Goal: Task Accomplishment & Management: Manage account settings

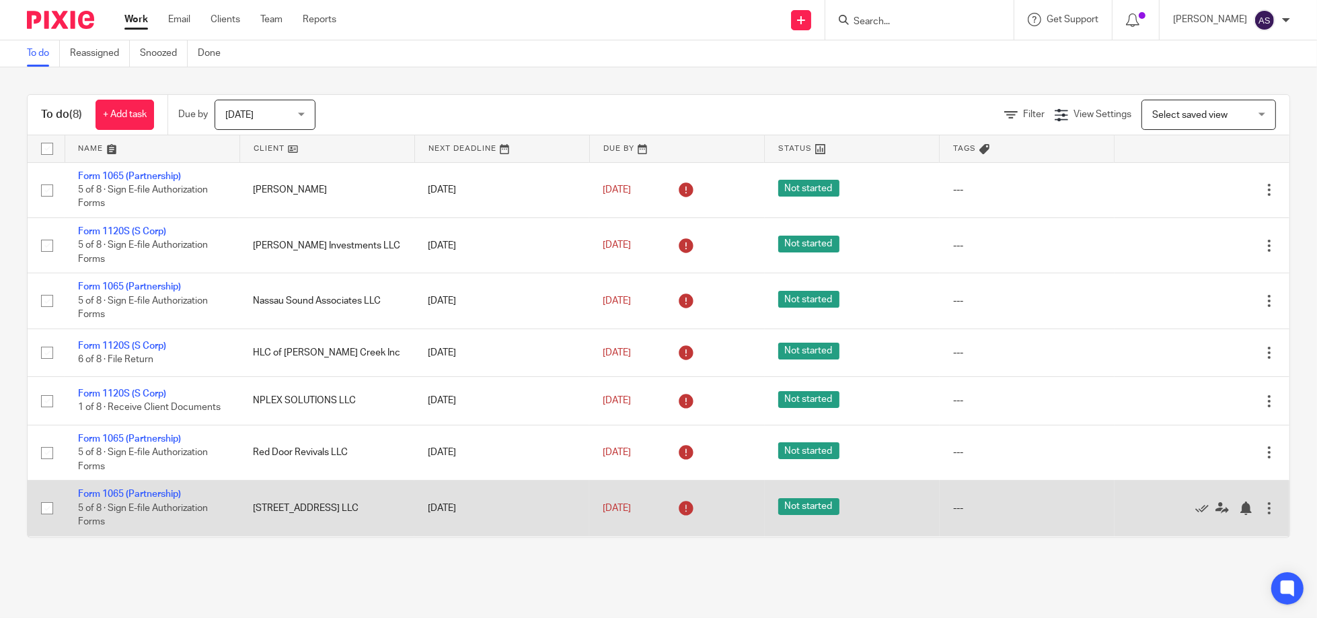
scroll to position [56, 0]
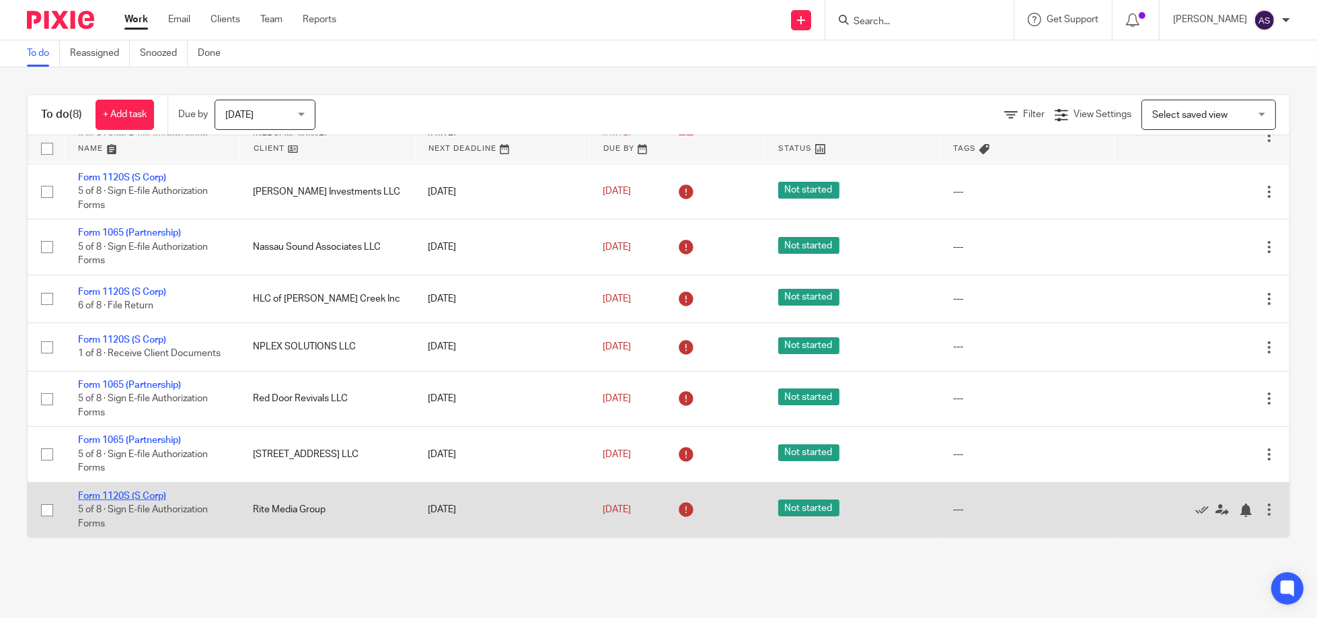
click at [129, 497] on link "Form 1120S (S Corp)" at bounding box center [122, 495] width 88 height 9
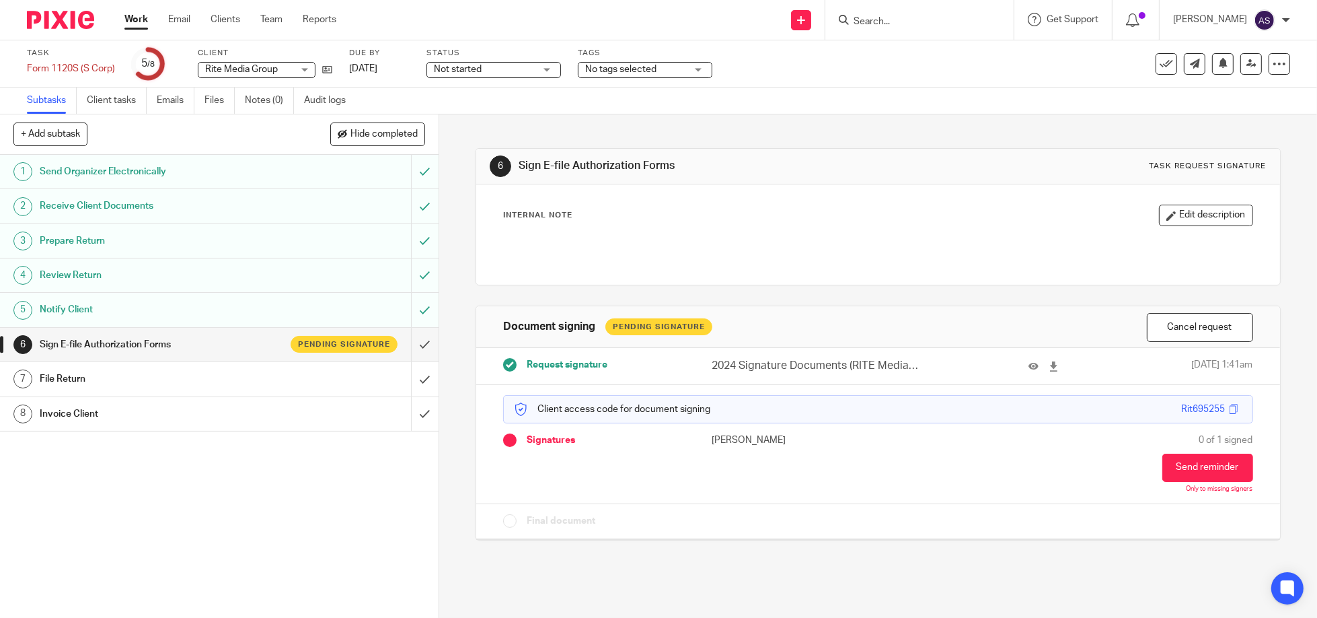
click at [57, 15] on img at bounding box center [60, 20] width 67 height 18
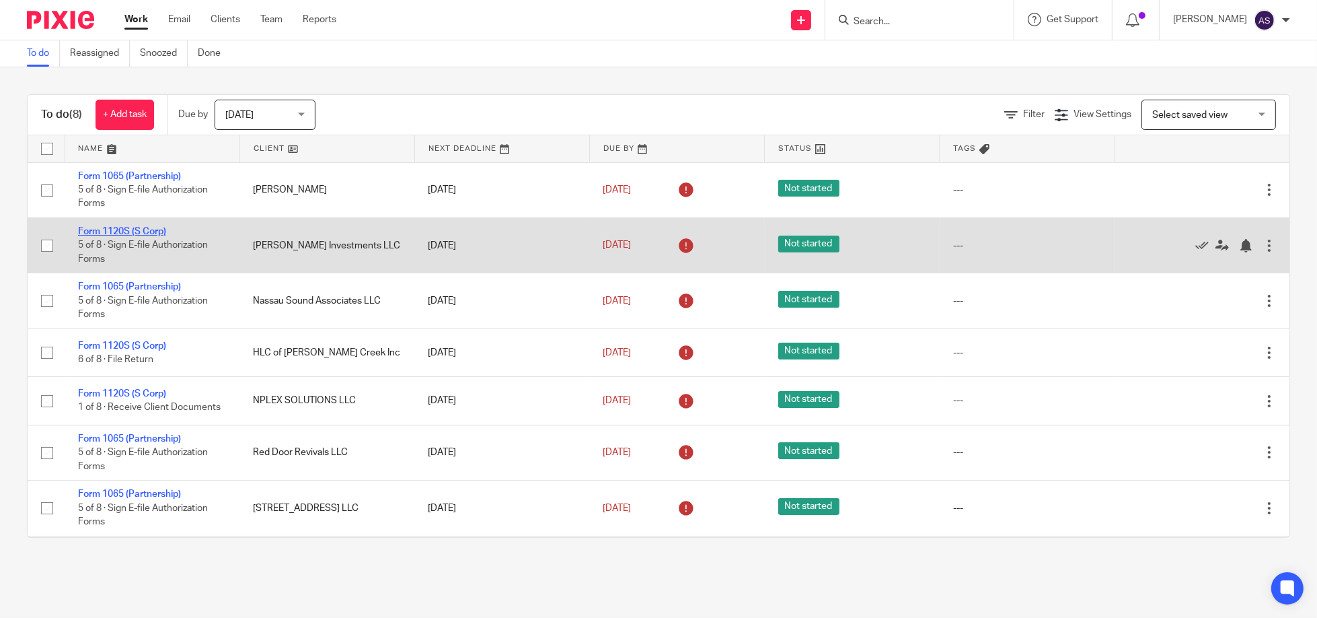
click at [110, 231] on link "Form 1120S (S Corp)" at bounding box center [122, 231] width 88 height 9
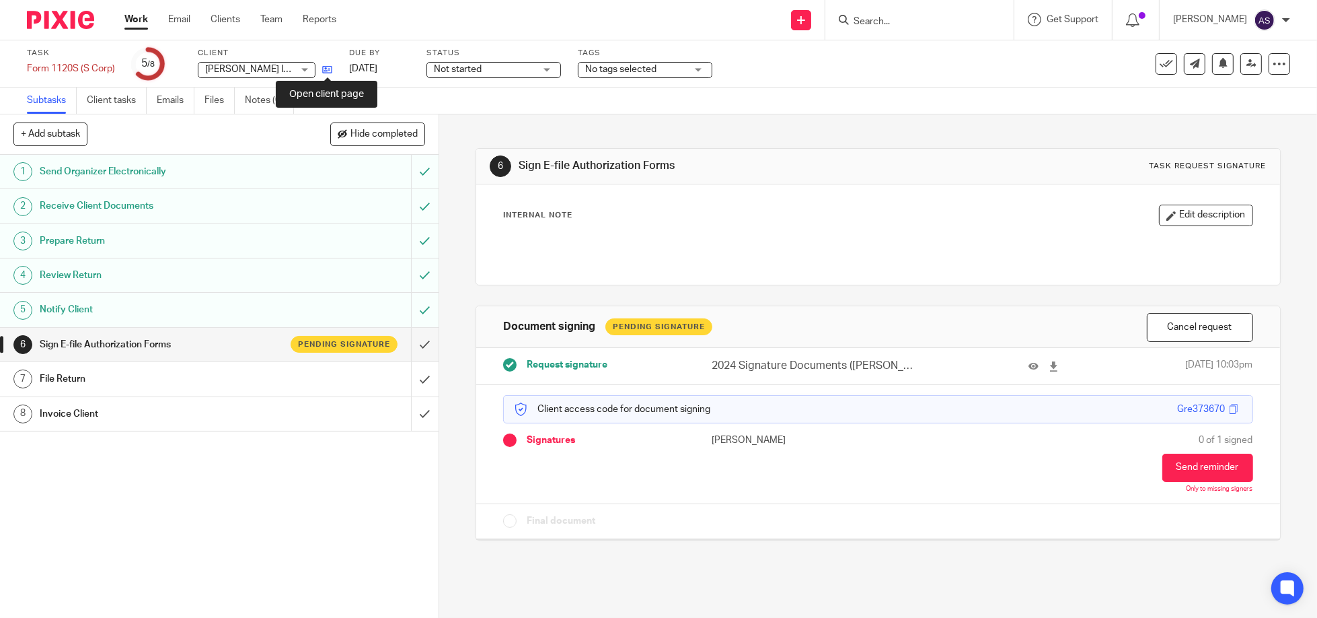
click at [326, 69] on icon at bounding box center [327, 70] width 10 height 10
click at [54, 25] on img at bounding box center [60, 20] width 67 height 18
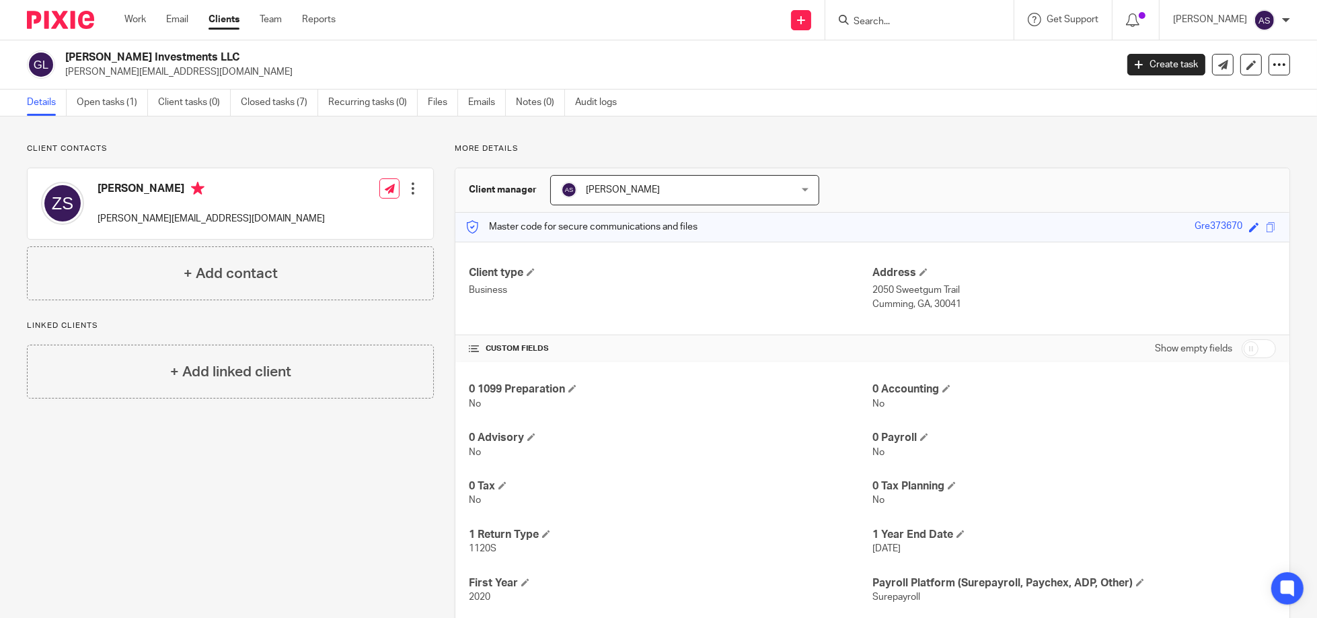
click at [59, 19] on img at bounding box center [60, 20] width 67 height 18
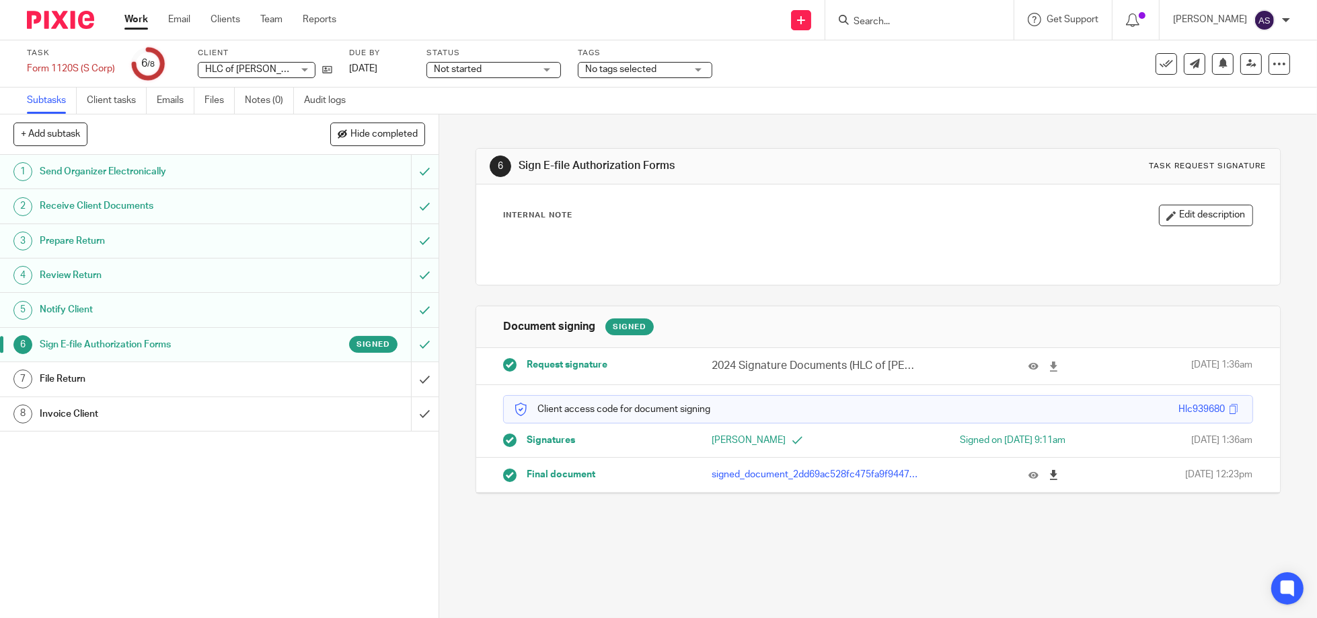
click at [1049, 473] on icon at bounding box center [1054, 475] width 10 height 10
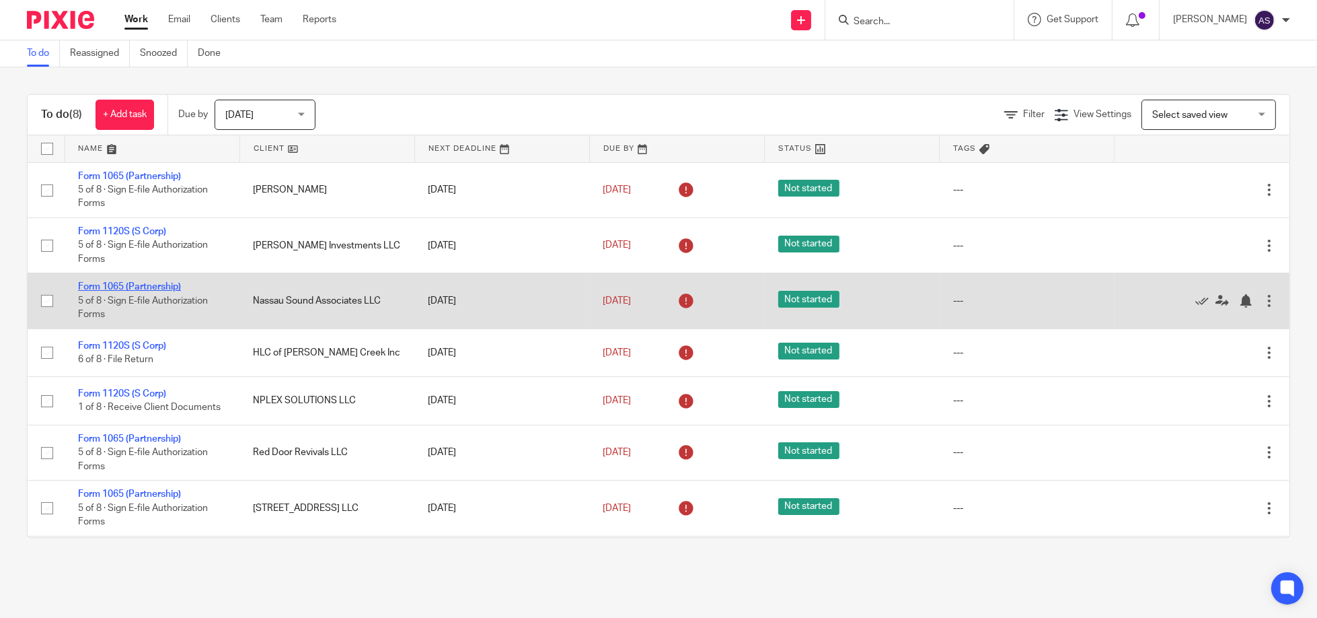
click at [129, 287] on link "Form 1065 (Partnership)" at bounding box center [129, 286] width 103 height 9
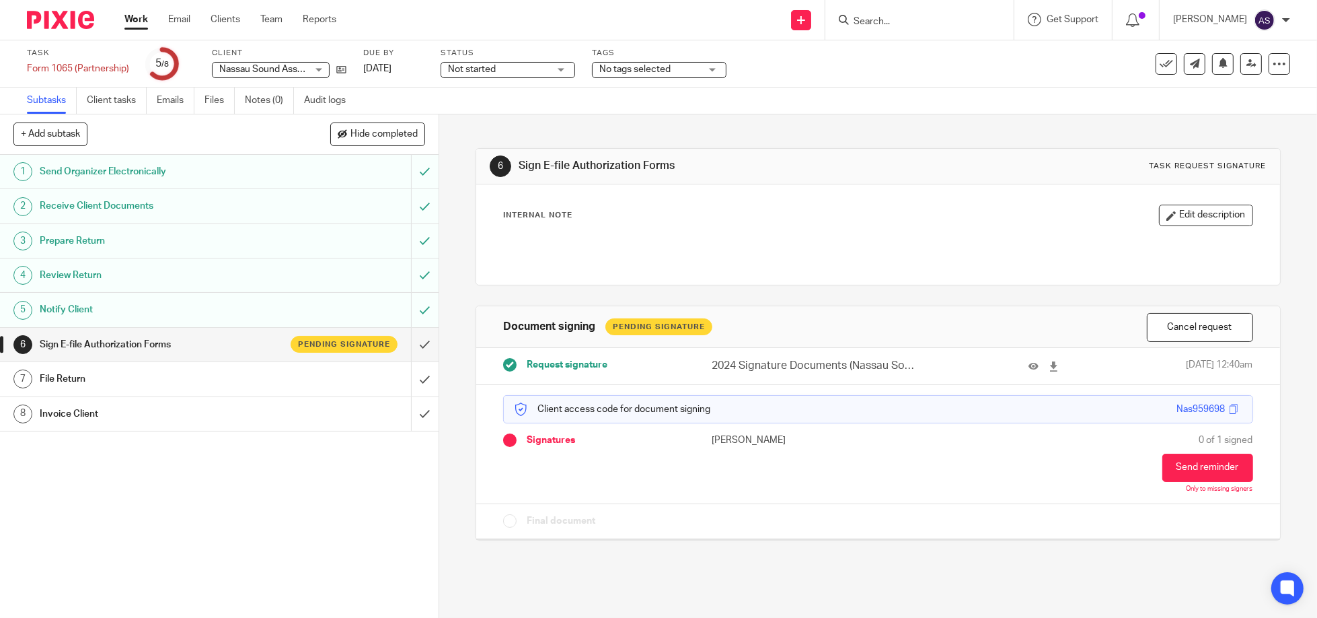
click at [65, 20] on img at bounding box center [60, 20] width 67 height 18
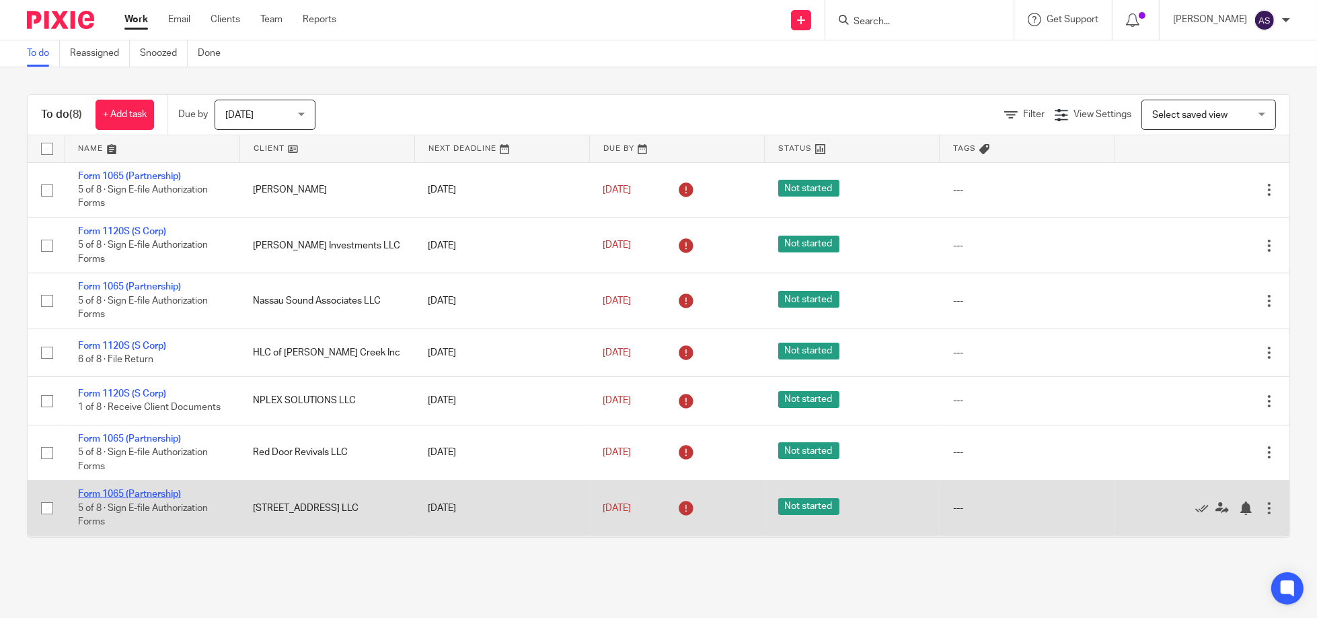
click at [143, 495] on link "Form 1065 (Partnership)" at bounding box center [129, 493] width 103 height 9
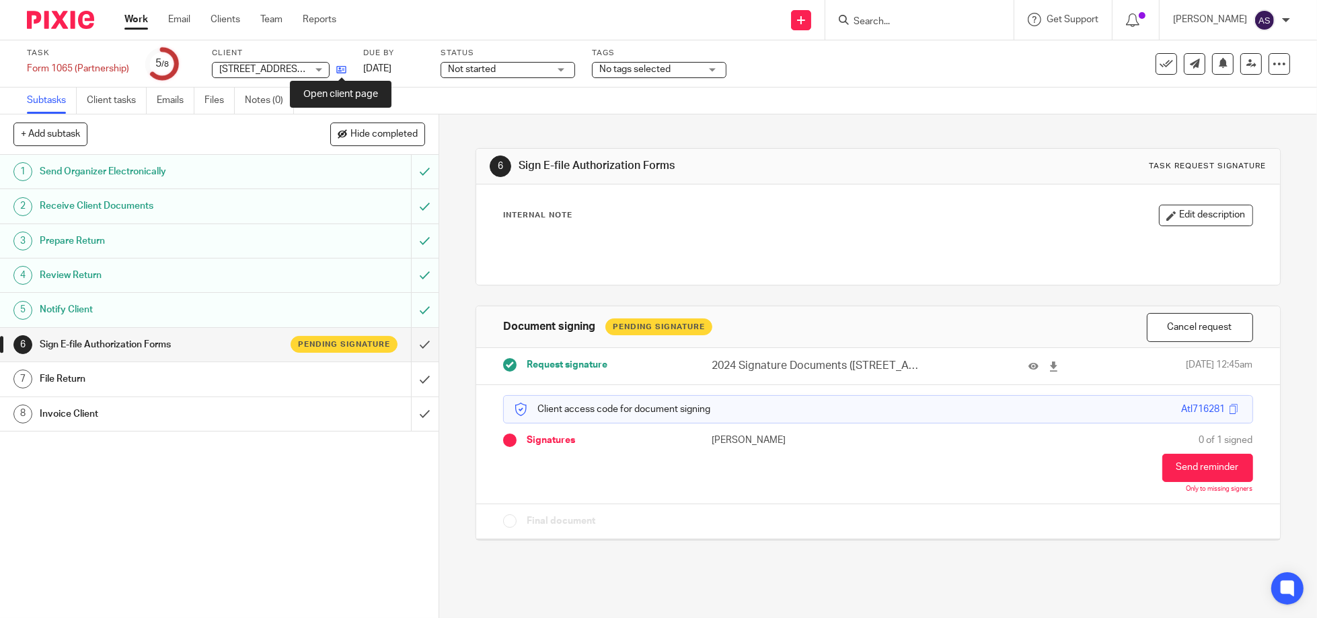
click at [338, 69] on icon at bounding box center [341, 70] width 10 height 10
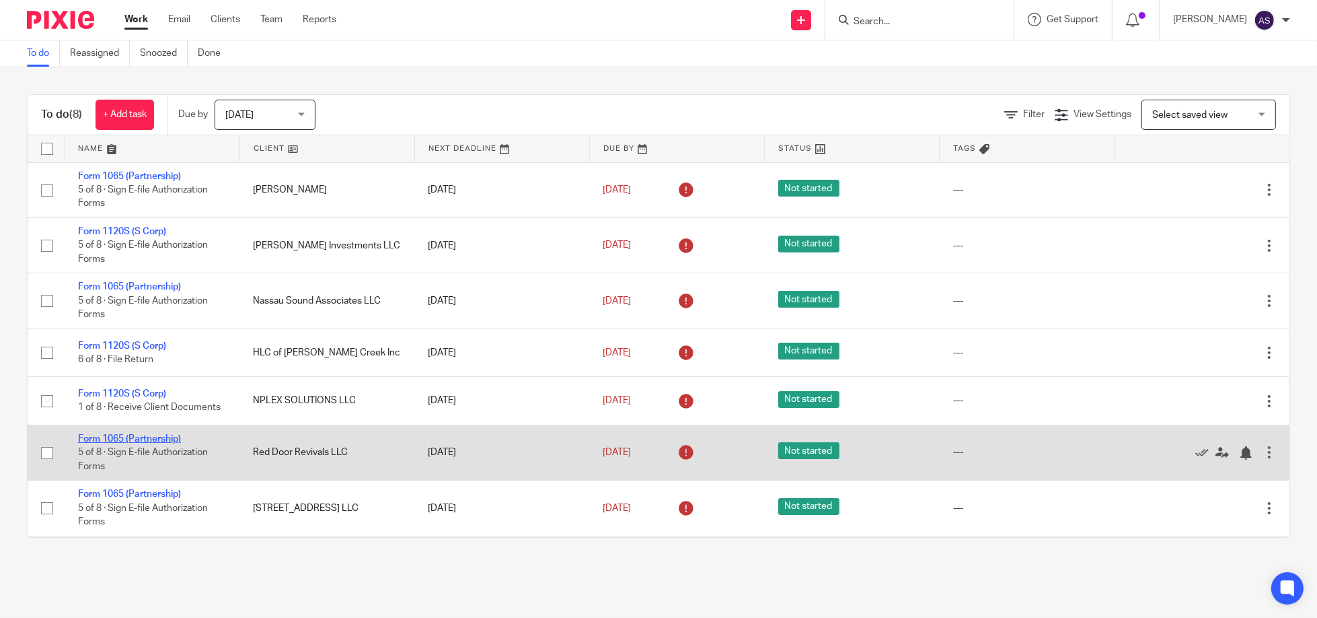
click at [147, 439] on link "Form 1065 (Partnership)" at bounding box center [129, 438] width 103 height 9
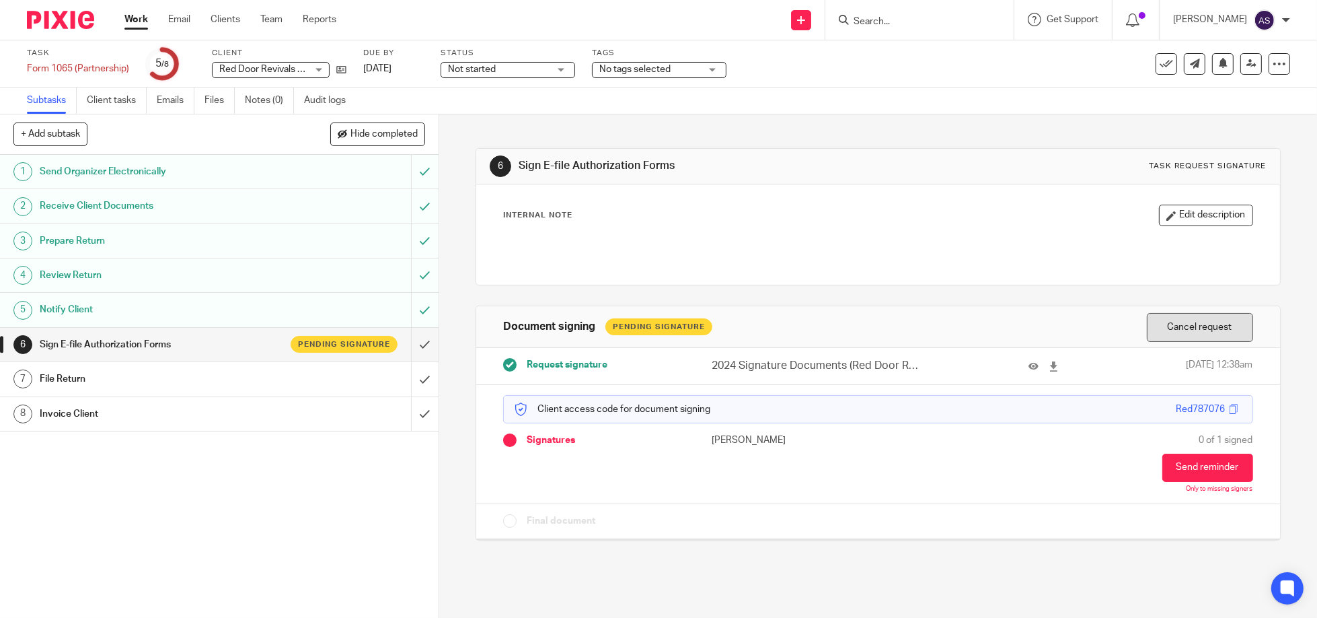
click at [1171, 326] on button "Cancel request" at bounding box center [1200, 327] width 106 height 29
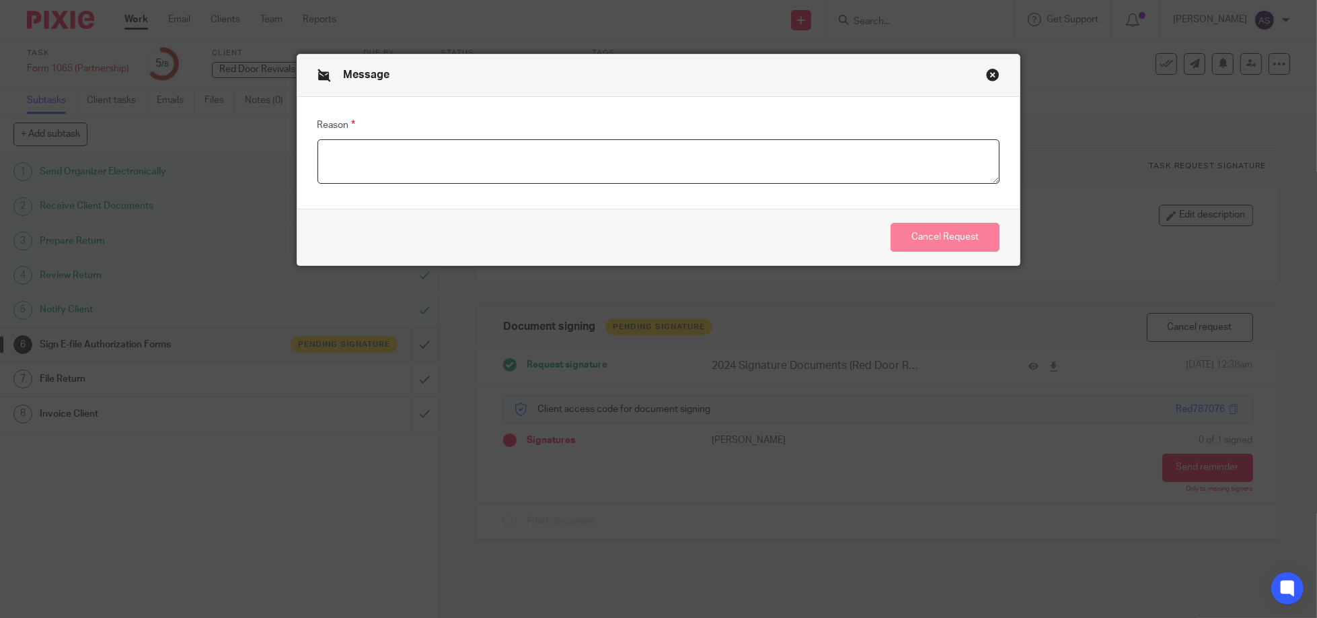
click at [401, 154] on textarea "Reason" at bounding box center [659, 161] width 683 height 44
type textarea "revised return"
click at [948, 232] on button "Cancel Request" at bounding box center [945, 237] width 109 height 29
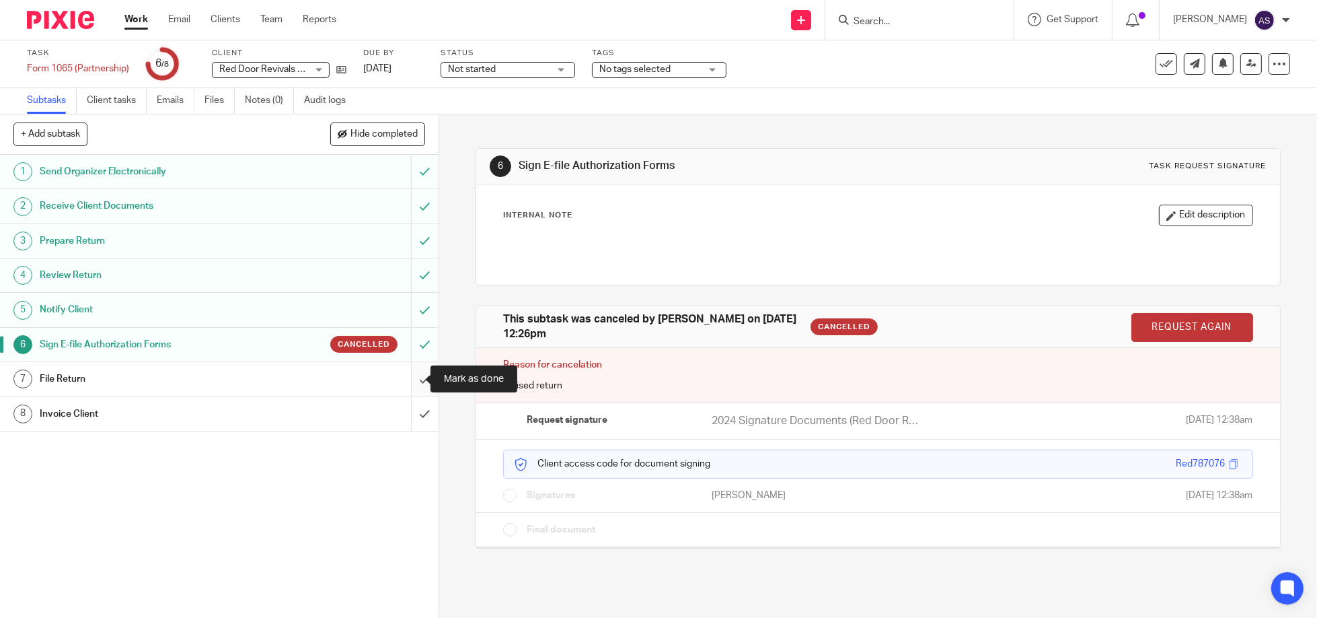
click at [406, 375] on input "submit" at bounding box center [219, 379] width 439 height 34
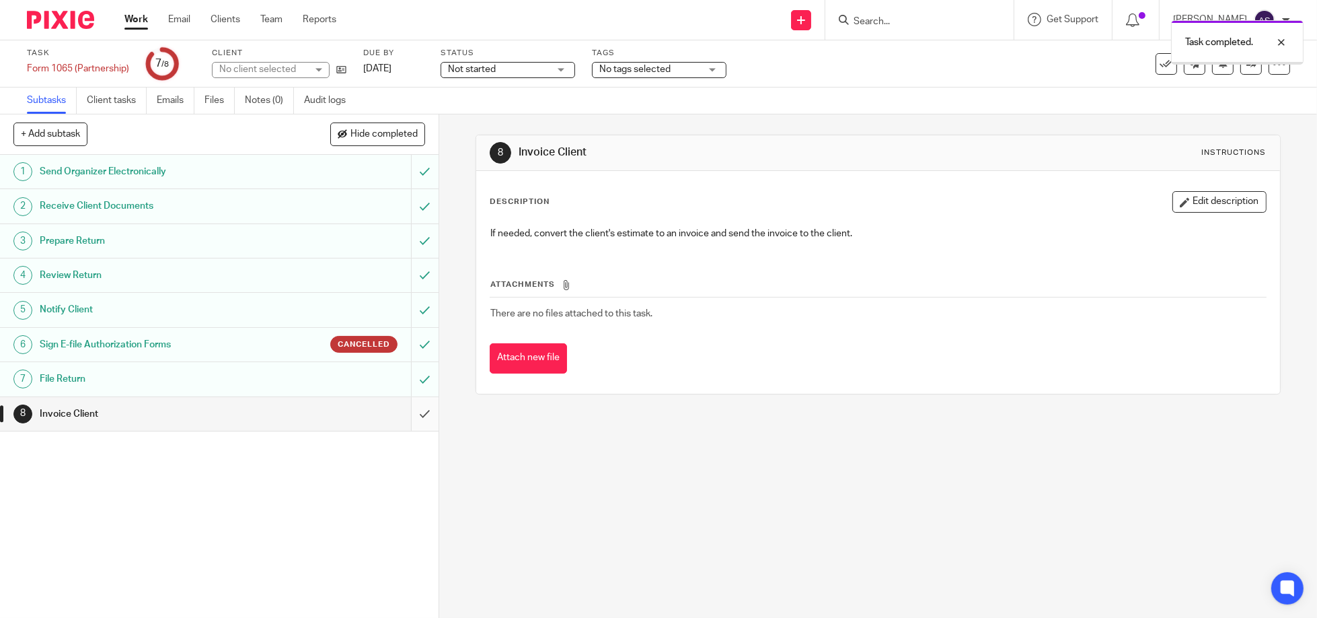
click at [410, 421] on input "submit" at bounding box center [219, 414] width 439 height 34
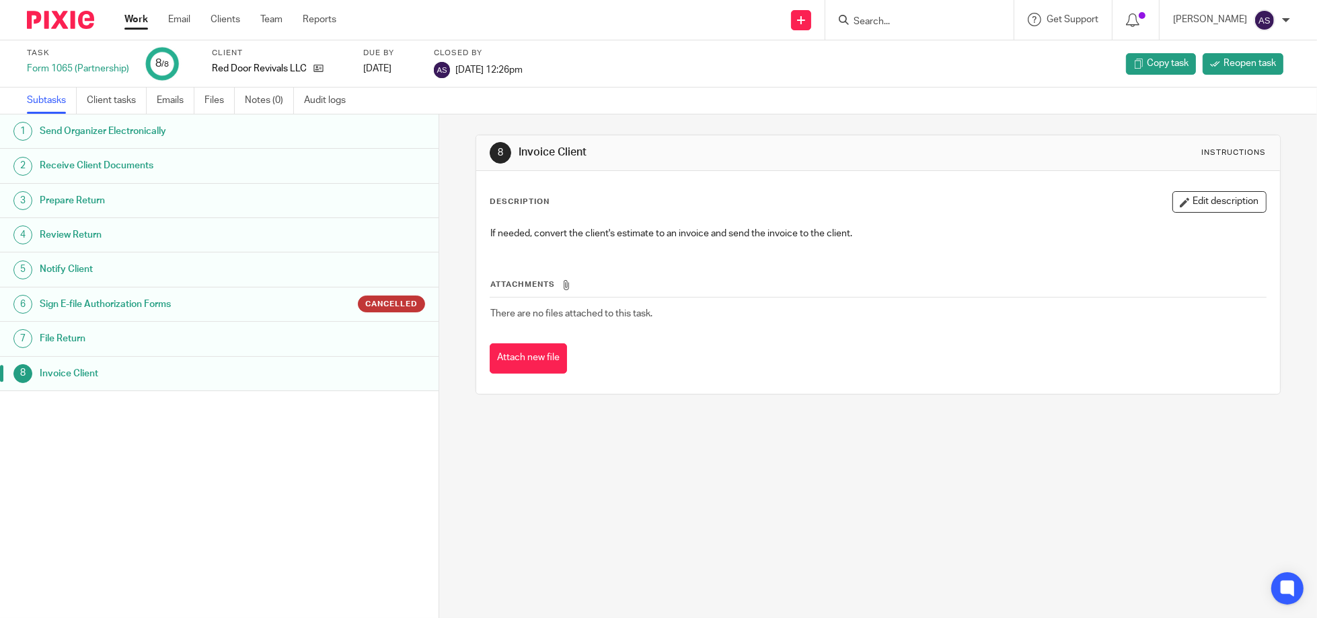
click at [61, 17] on img at bounding box center [60, 20] width 67 height 18
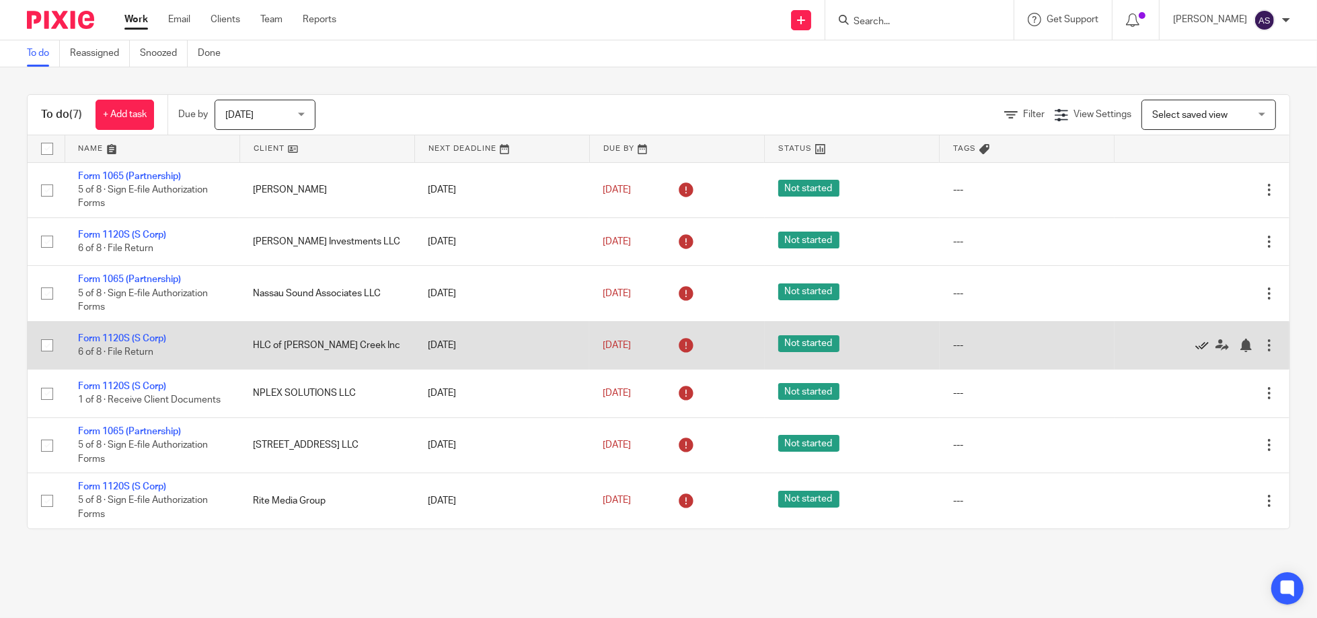
click at [1196, 344] on icon at bounding box center [1202, 344] width 13 height 13
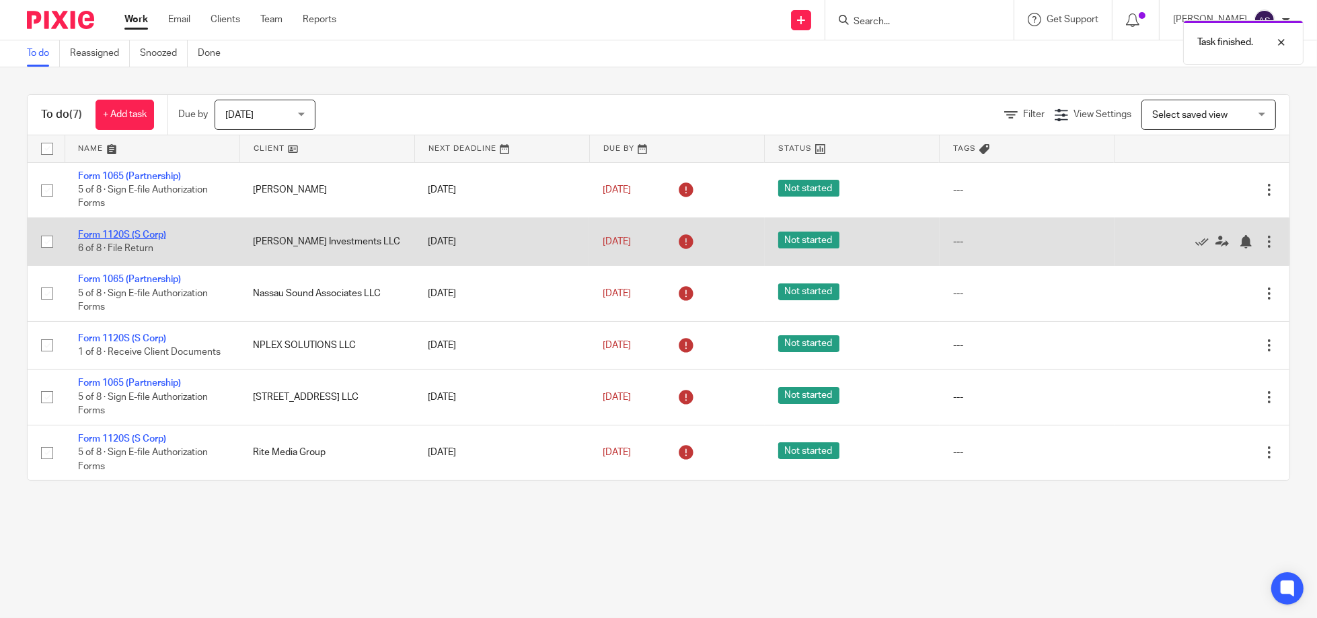
click at [139, 233] on link "Form 1120S (S Corp)" at bounding box center [122, 234] width 88 height 9
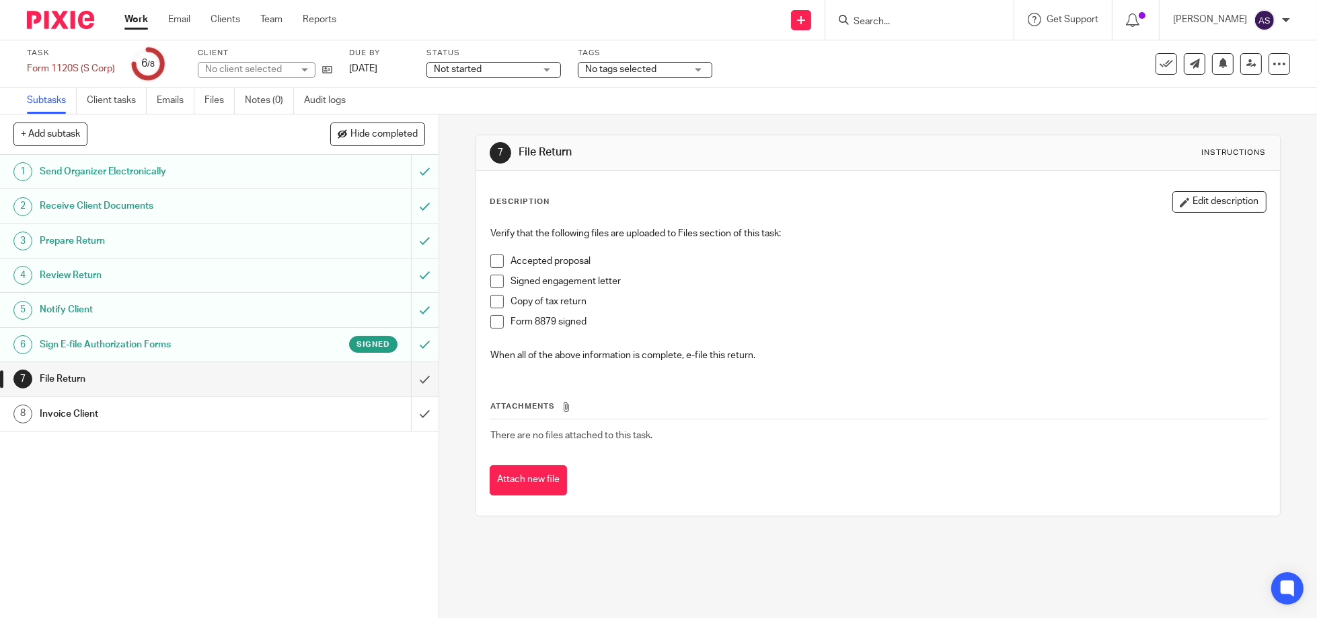
click at [147, 352] on h1 "Sign E-file Authorization Forms" at bounding box center [159, 344] width 239 height 20
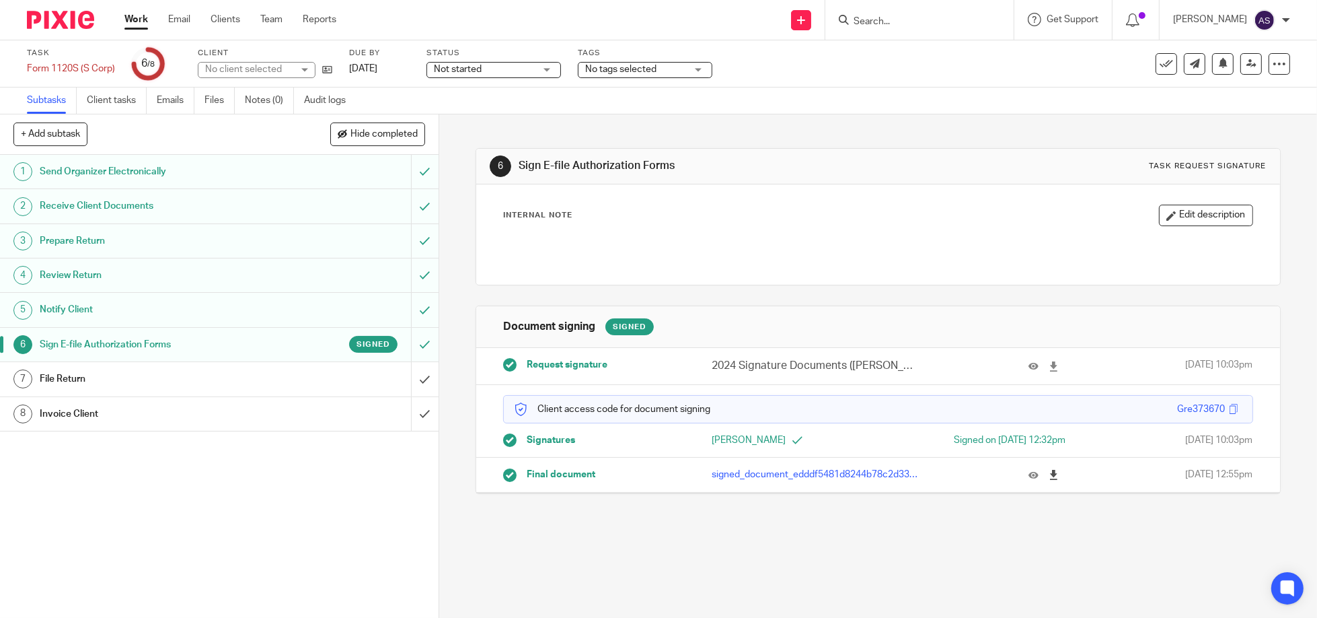
click at [1049, 472] on icon at bounding box center [1054, 475] width 10 height 10
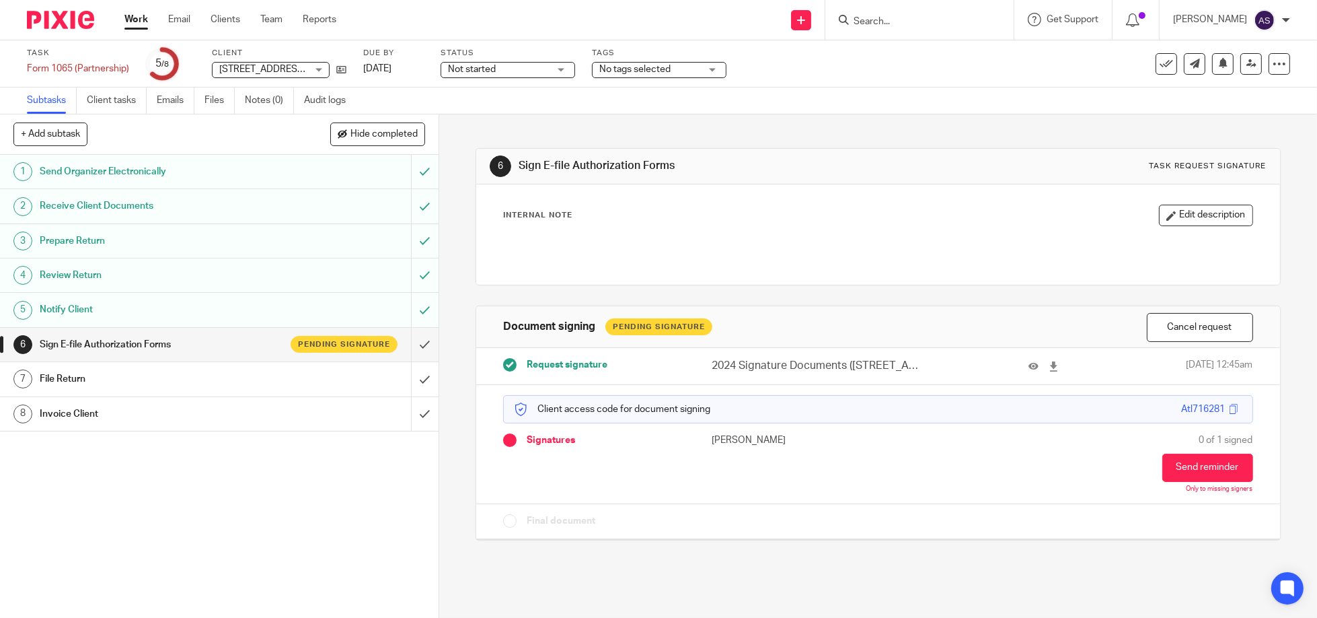
click at [63, 32] on div at bounding box center [55, 20] width 111 height 40
click at [65, 18] on img at bounding box center [60, 20] width 67 height 18
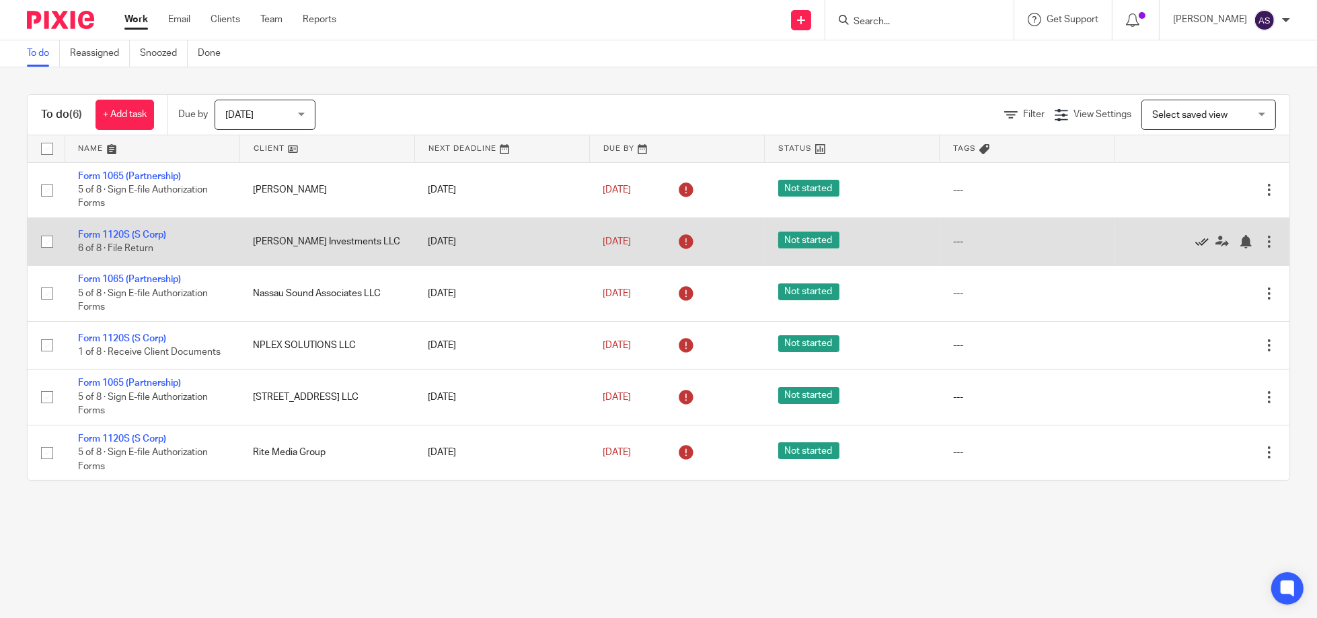
click at [1196, 240] on icon at bounding box center [1202, 241] width 13 height 13
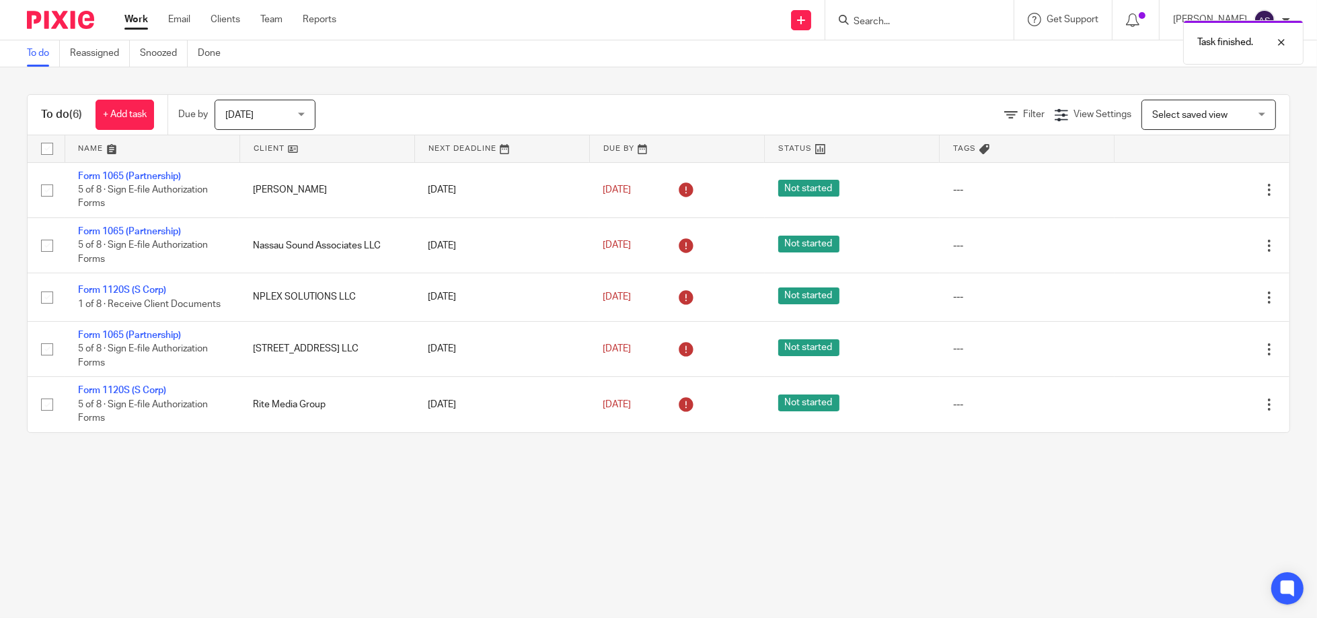
click at [901, 23] on div "Task finished." at bounding box center [981, 38] width 645 height 51
click at [856, 22] on div "Task finished." at bounding box center [981, 38] width 645 height 51
click at [898, 22] on input "Search" at bounding box center [913, 22] width 121 height 12
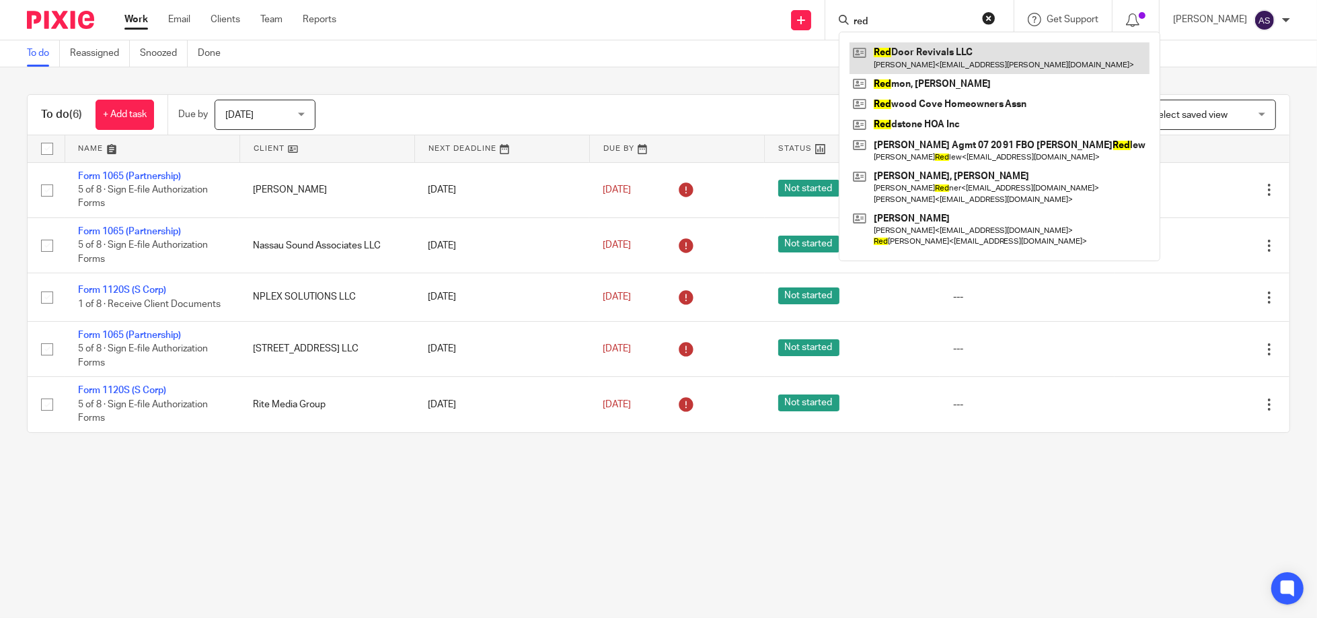
type input "red"
click at [915, 56] on link at bounding box center [1000, 57] width 300 height 31
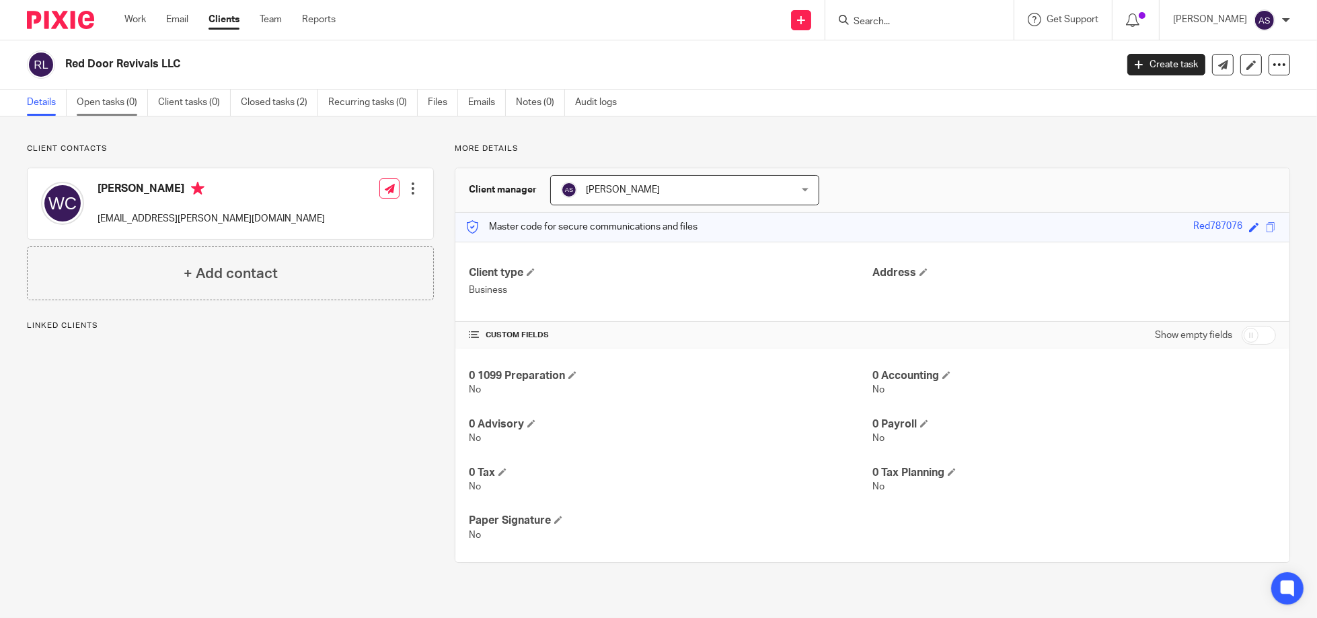
click at [122, 102] on link "Open tasks (0)" at bounding box center [112, 102] width 71 height 26
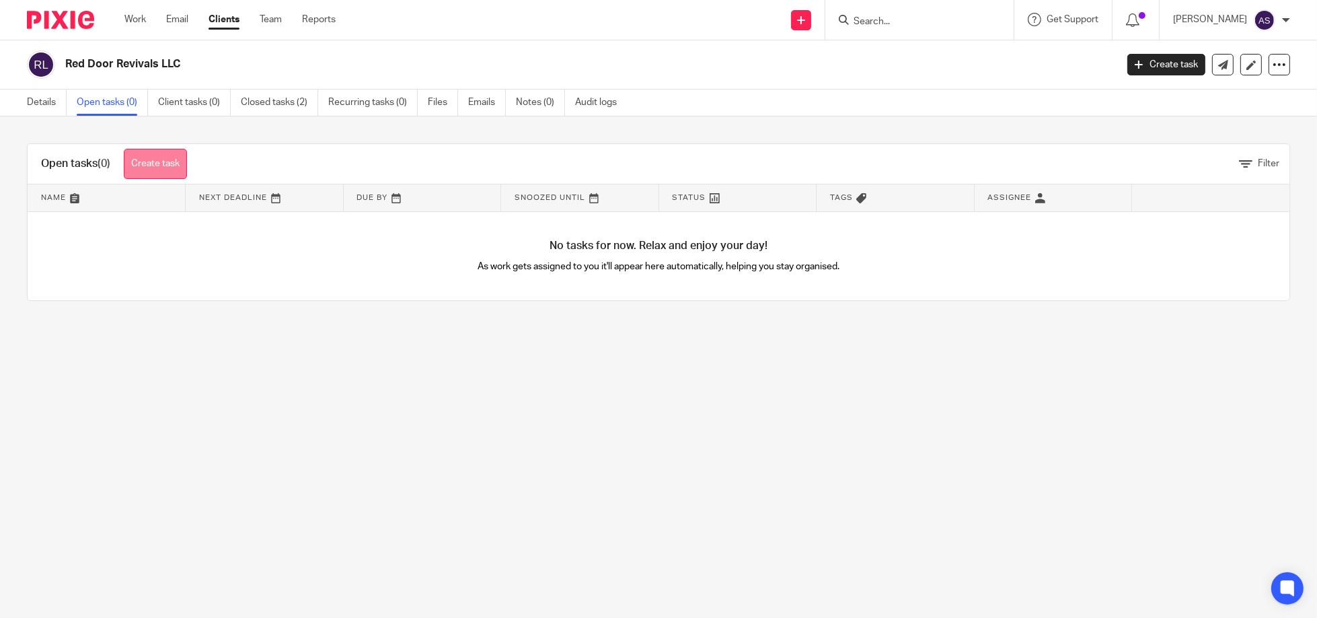
click at [165, 169] on link "Create task" at bounding box center [155, 164] width 63 height 30
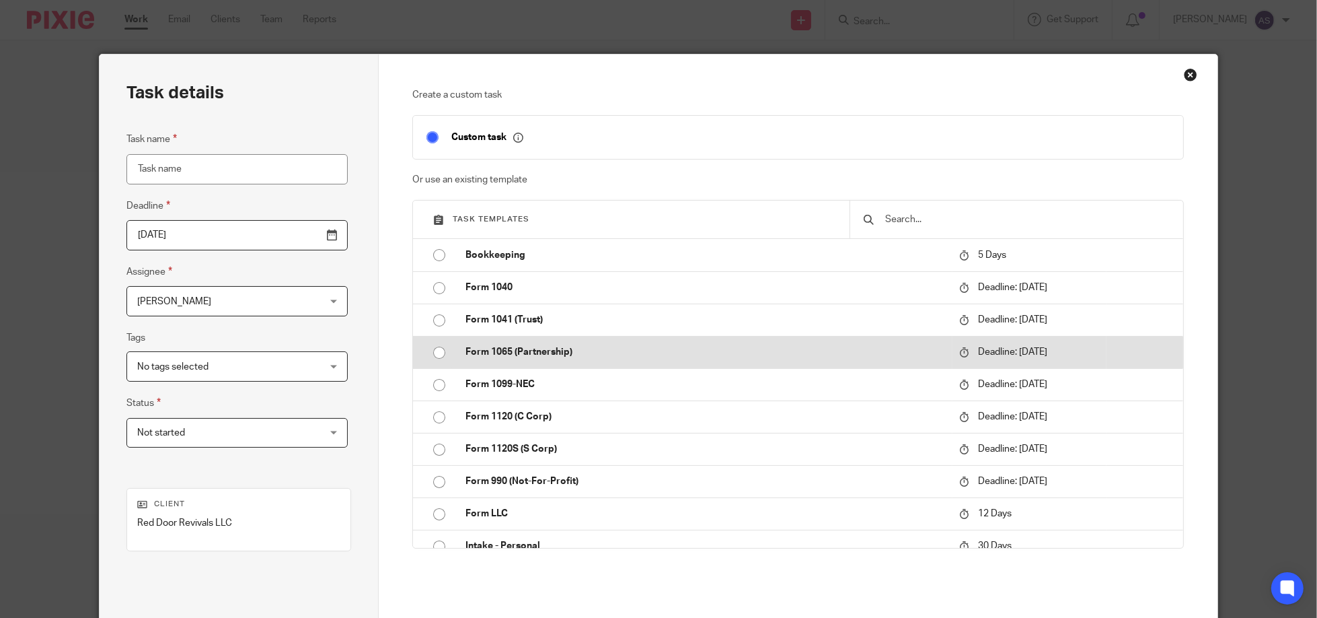
click at [435, 352] on input "radio" at bounding box center [440, 353] width 26 height 26
type input "2024-03-15"
type input "Form 1065 (Partnership)"
checkbox input "false"
radio input "false"
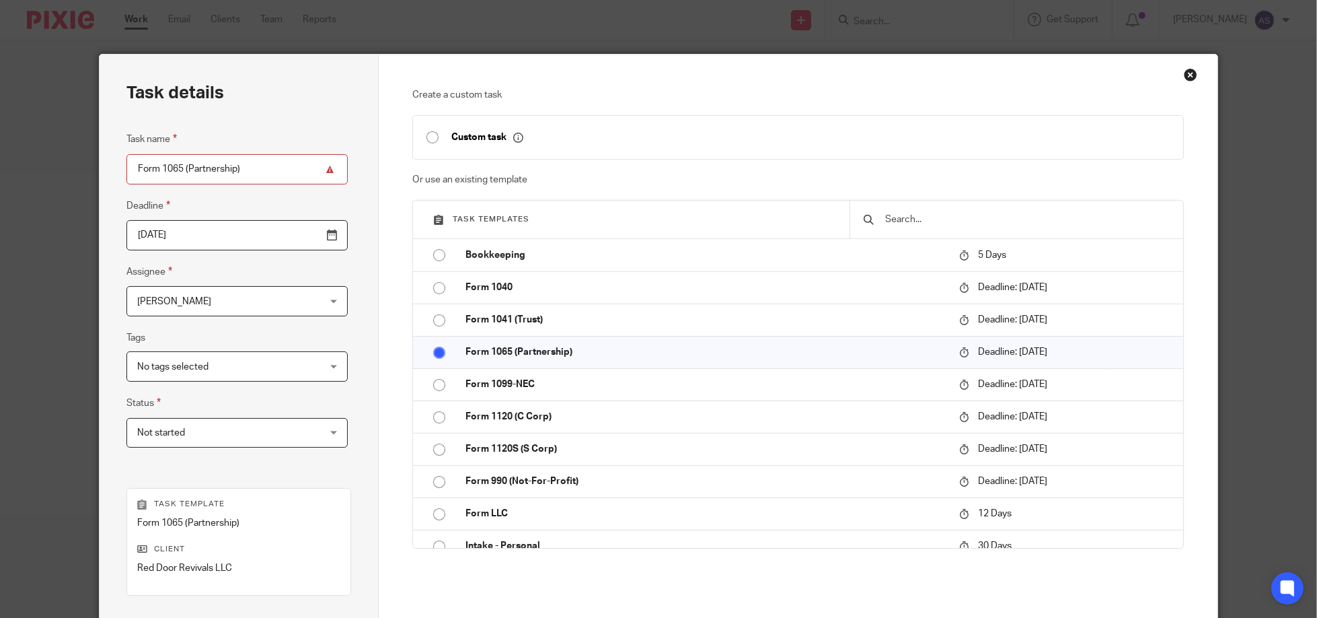
scroll to position [178, 0]
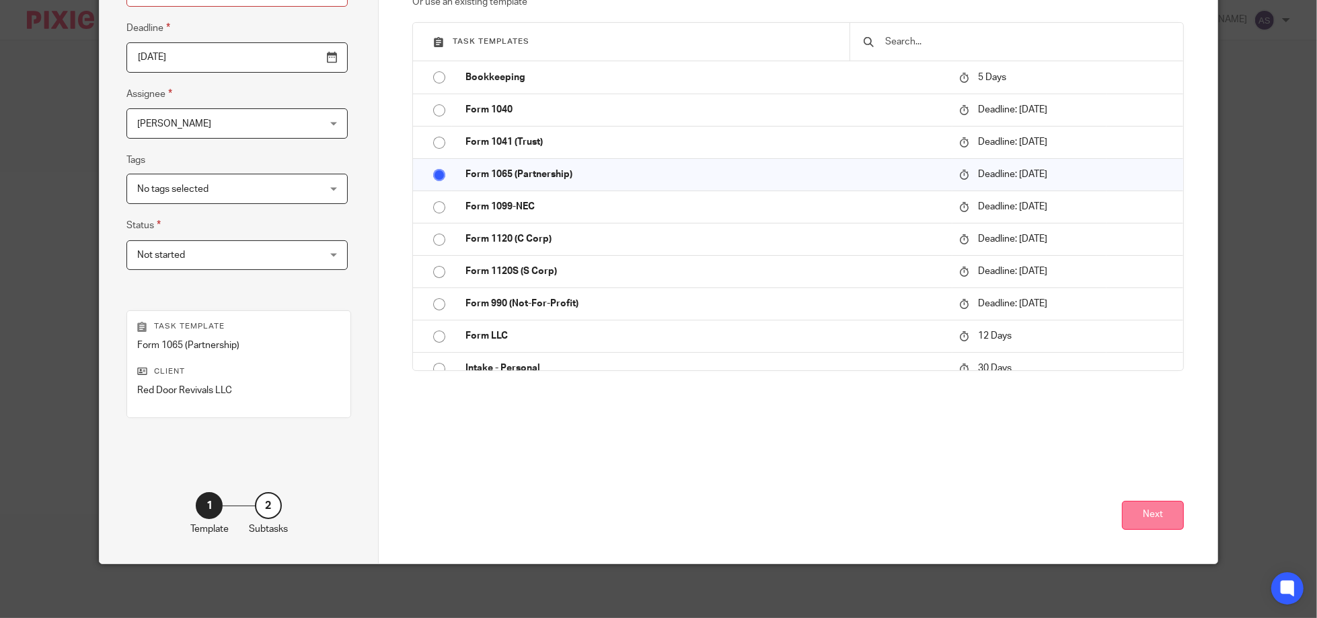
click at [1163, 511] on button "Next" at bounding box center [1153, 515] width 62 height 29
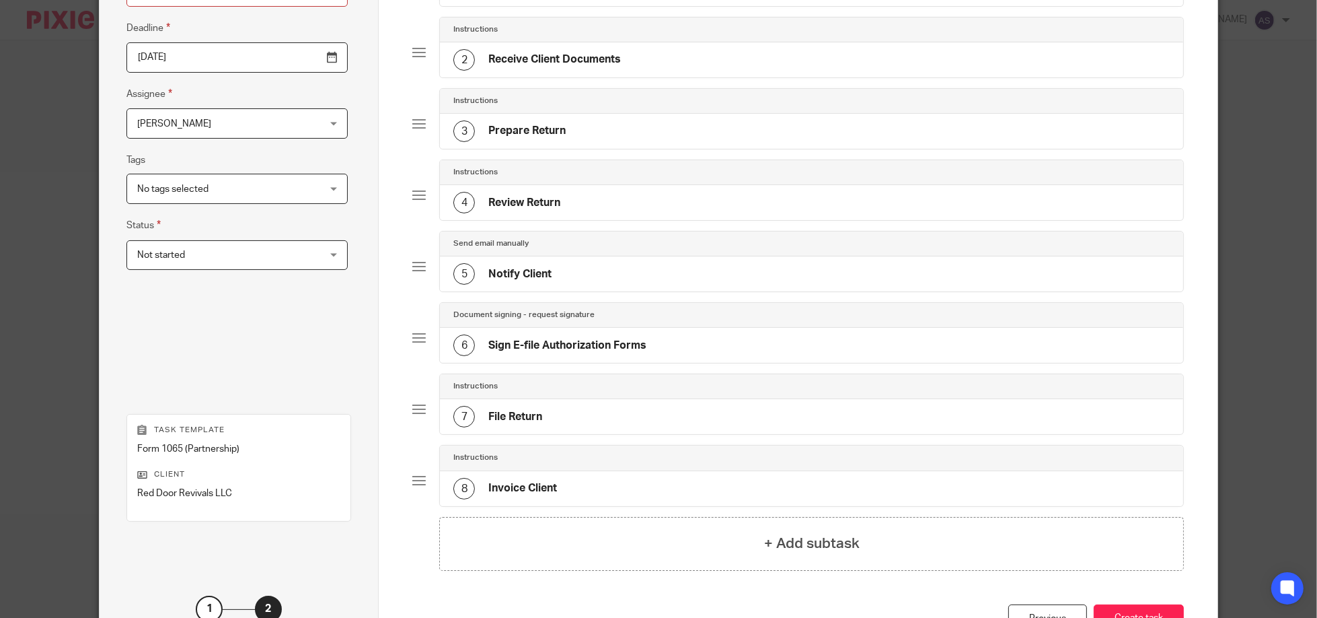
scroll to position [280, 0]
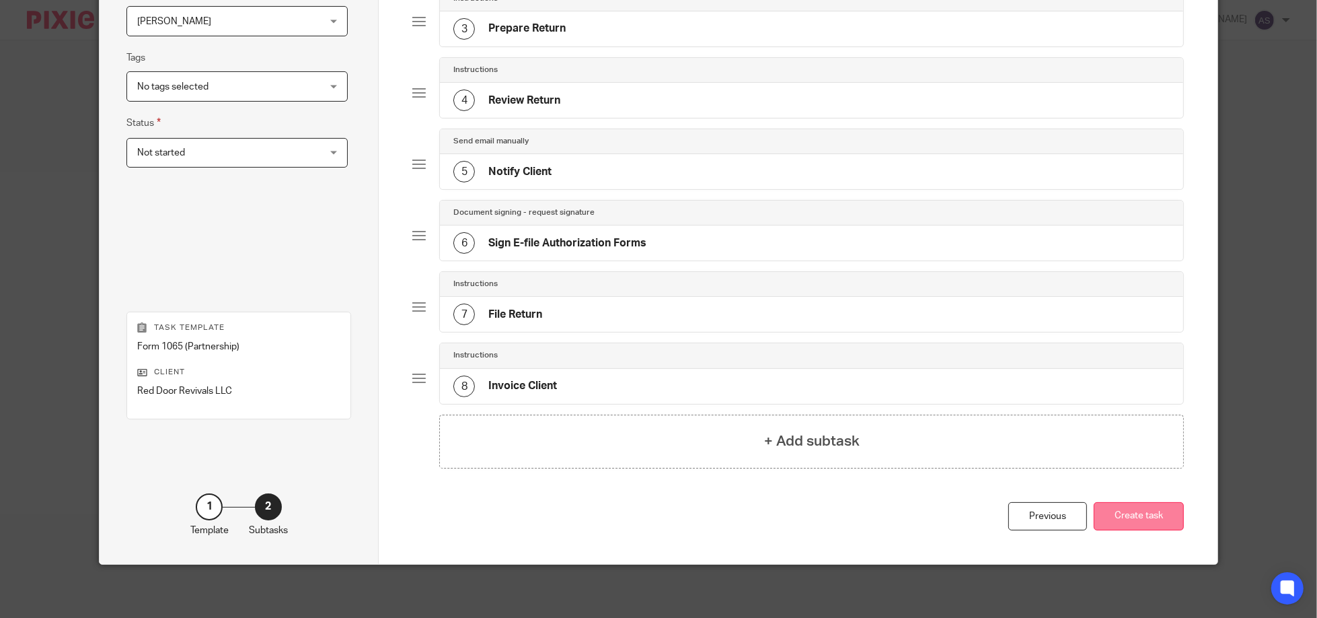
click at [1135, 518] on button "Create task" at bounding box center [1139, 516] width 90 height 29
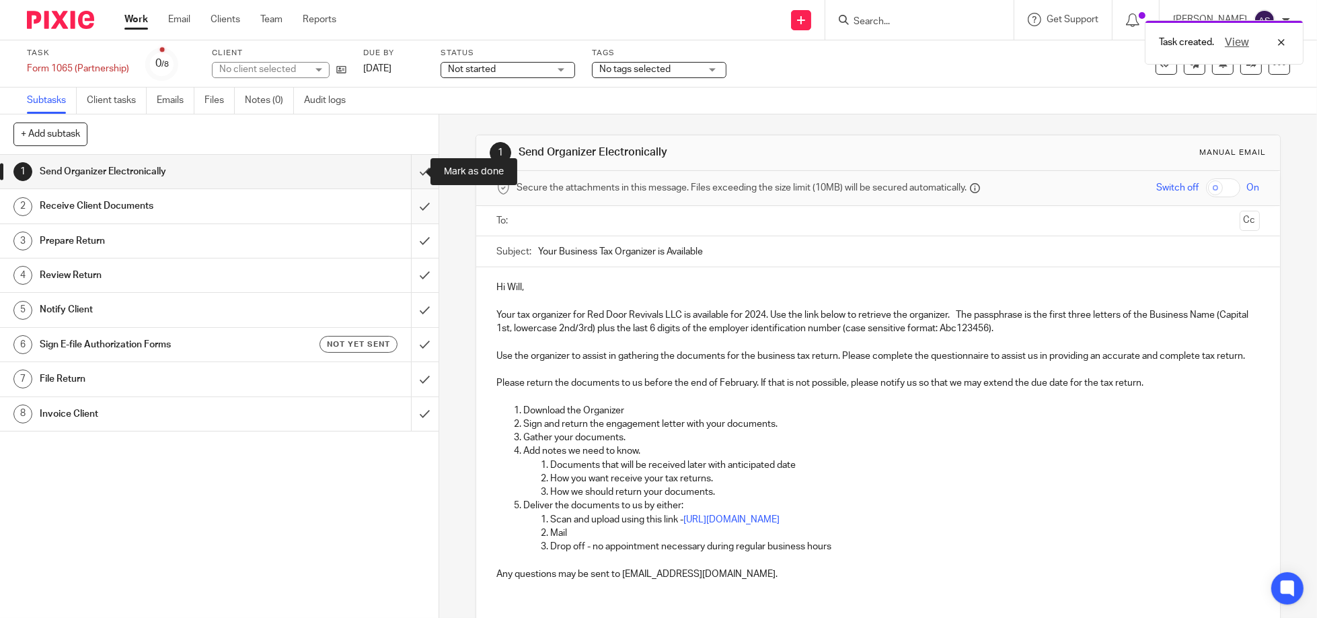
drag, startPoint x: 408, startPoint y: 176, endPoint x: 409, endPoint y: 195, distance: 18.9
click at [408, 176] on input "submit" at bounding box center [219, 172] width 439 height 34
drag, startPoint x: 410, startPoint y: 203, endPoint x: 424, endPoint y: 214, distance: 18.2
click at [411, 204] on input "submit" at bounding box center [219, 206] width 439 height 34
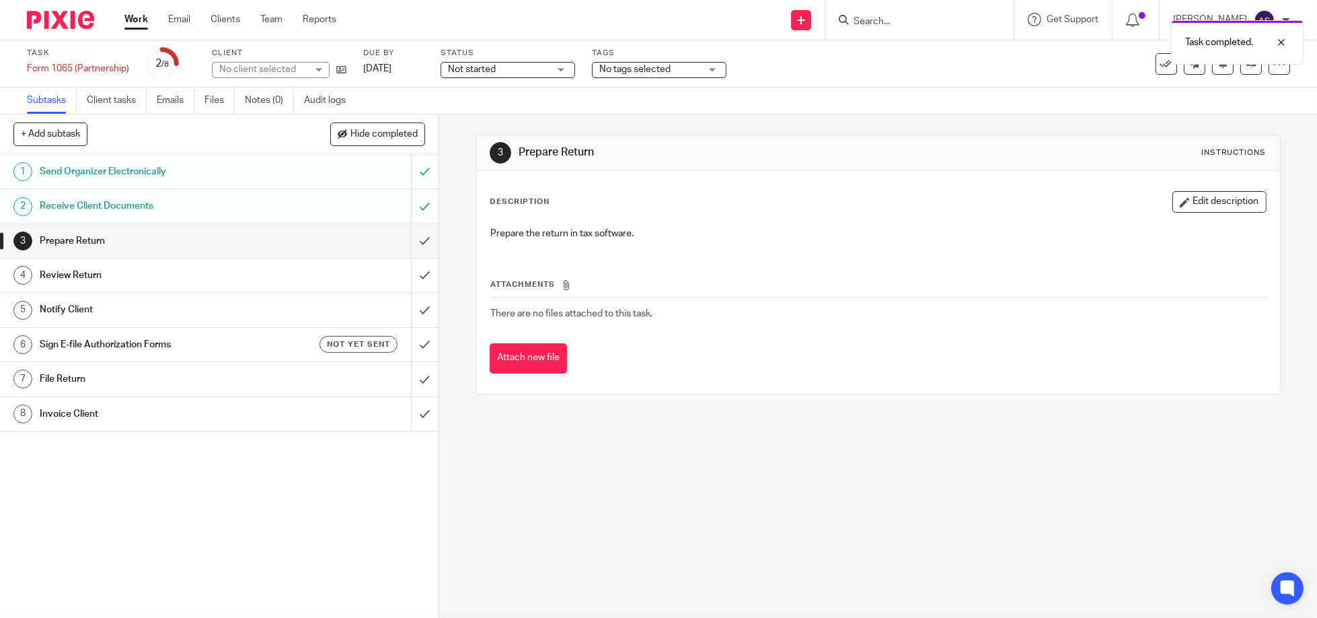
click at [414, 250] on input "submit" at bounding box center [219, 241] width 439 height 34
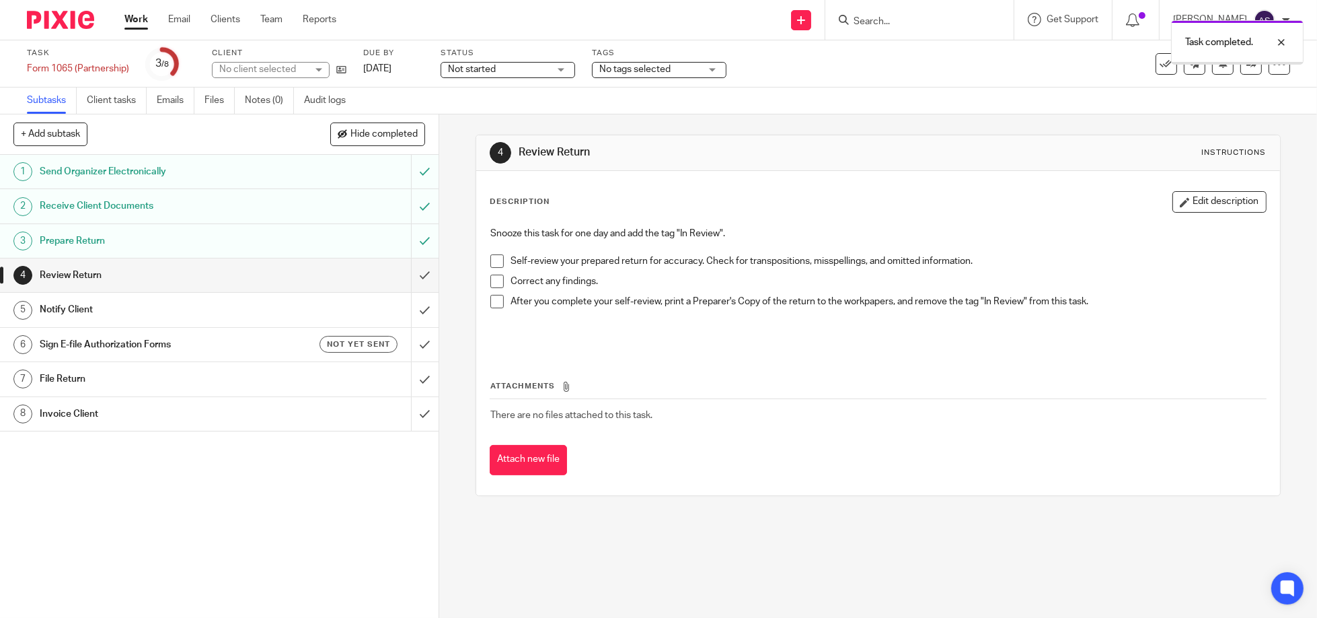
click at [413, 275] on input "submit" at bounding box center [219, 275] width 439 height 34
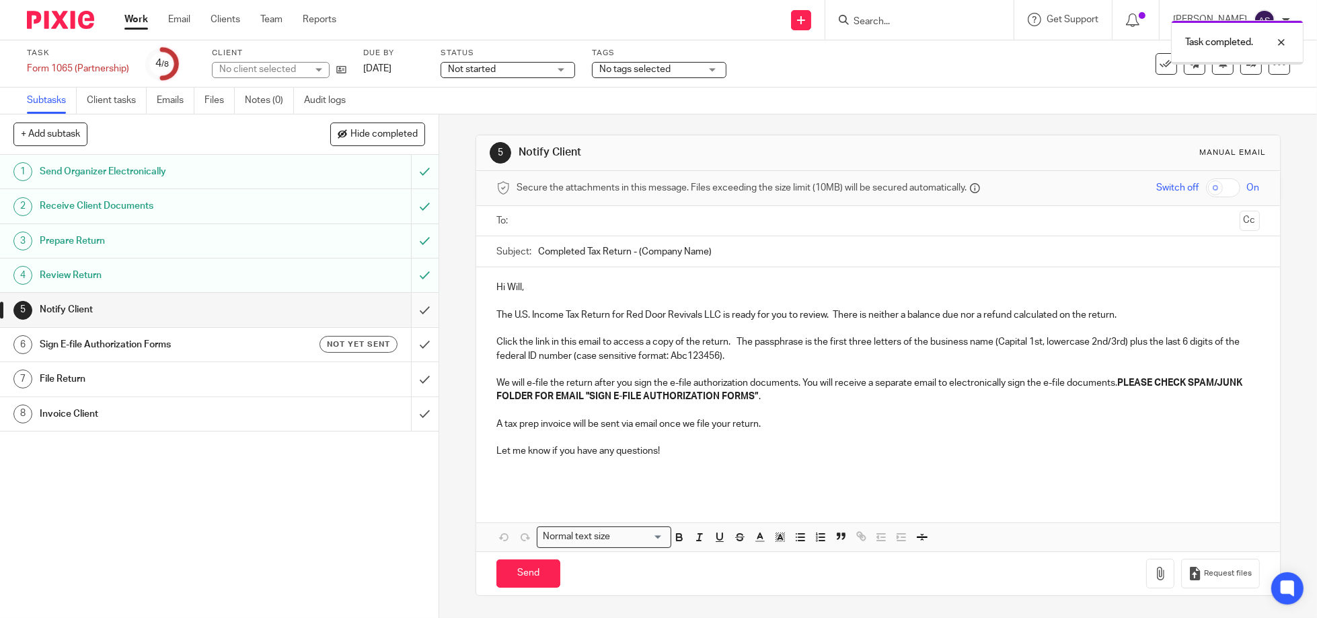
click at [412, 309] on input "submit" at bounding box center [219, 310] width 439 height 34
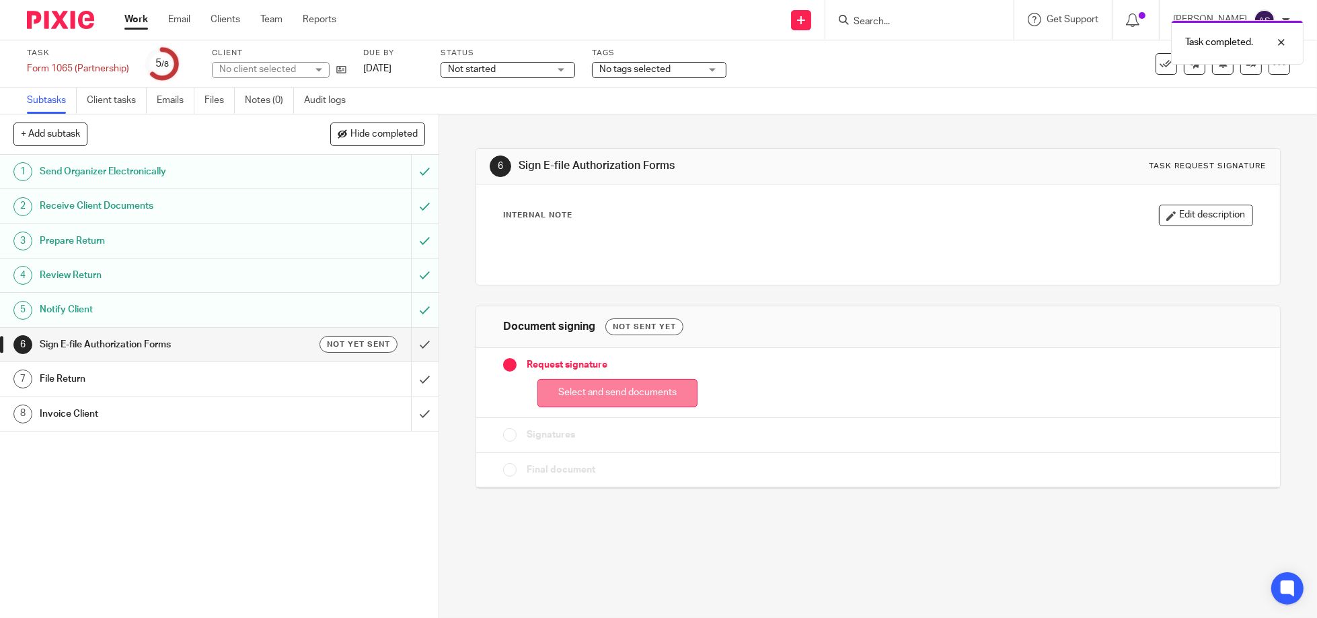
click at [603, 392] on button "Select and send documents" at bounding box center [618, 393] width 160 height 29
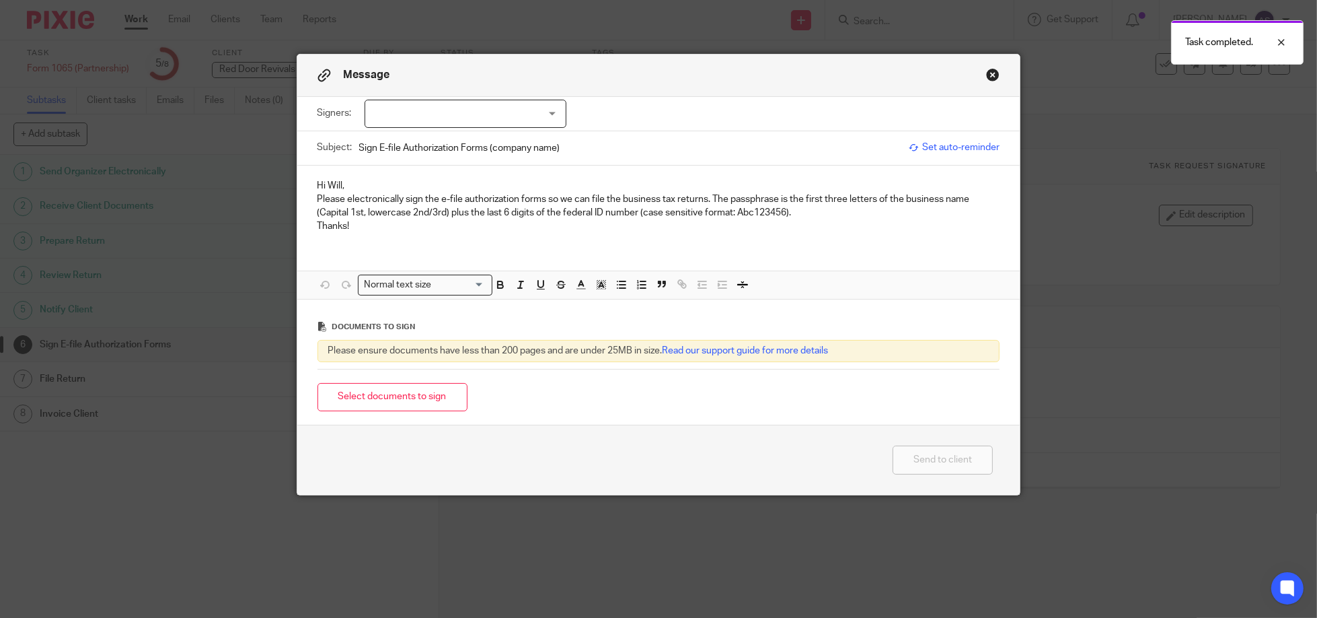
click at [546, 118] on div at bounding box center [466, 114] width 202 height 28
click at [375, 138] on input "checkbox" at bounding box center [374, 142] width 26 height 26
checkbox input "true"
click at [376, 399] on button "Select documents to sign" at bounding box center [393, 397] width 150 height 29
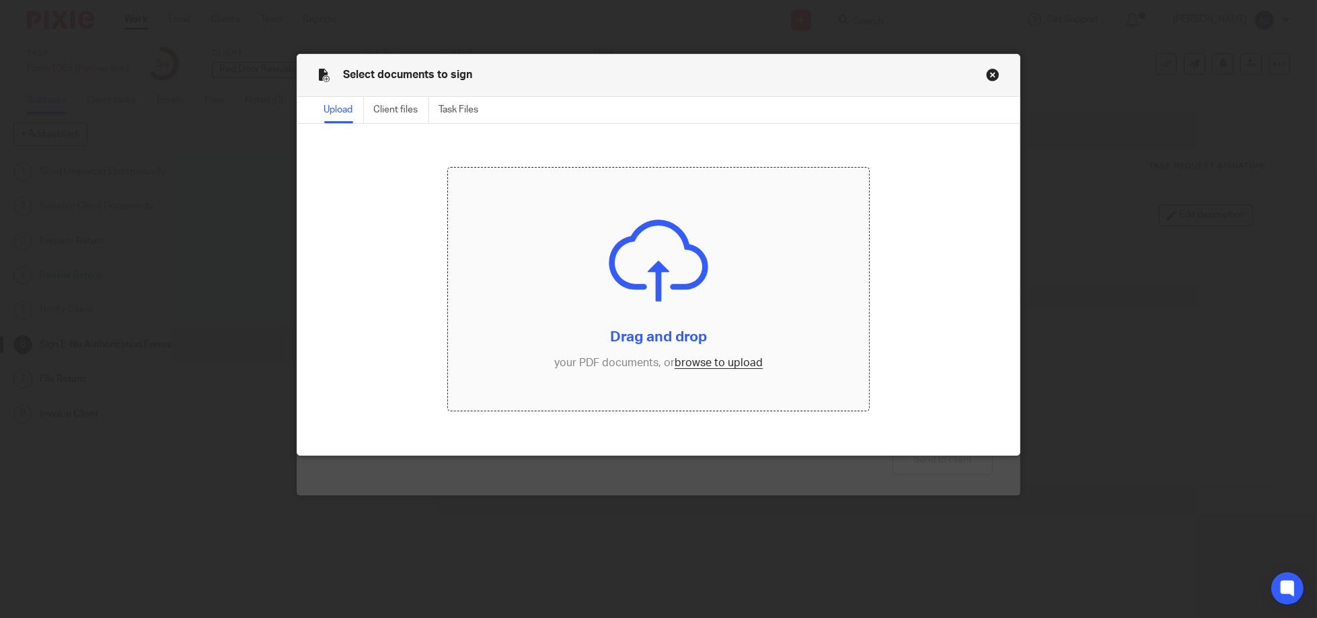
click at [707, 270] on input "file" at bounding box center [658, 289] width 421 height 243
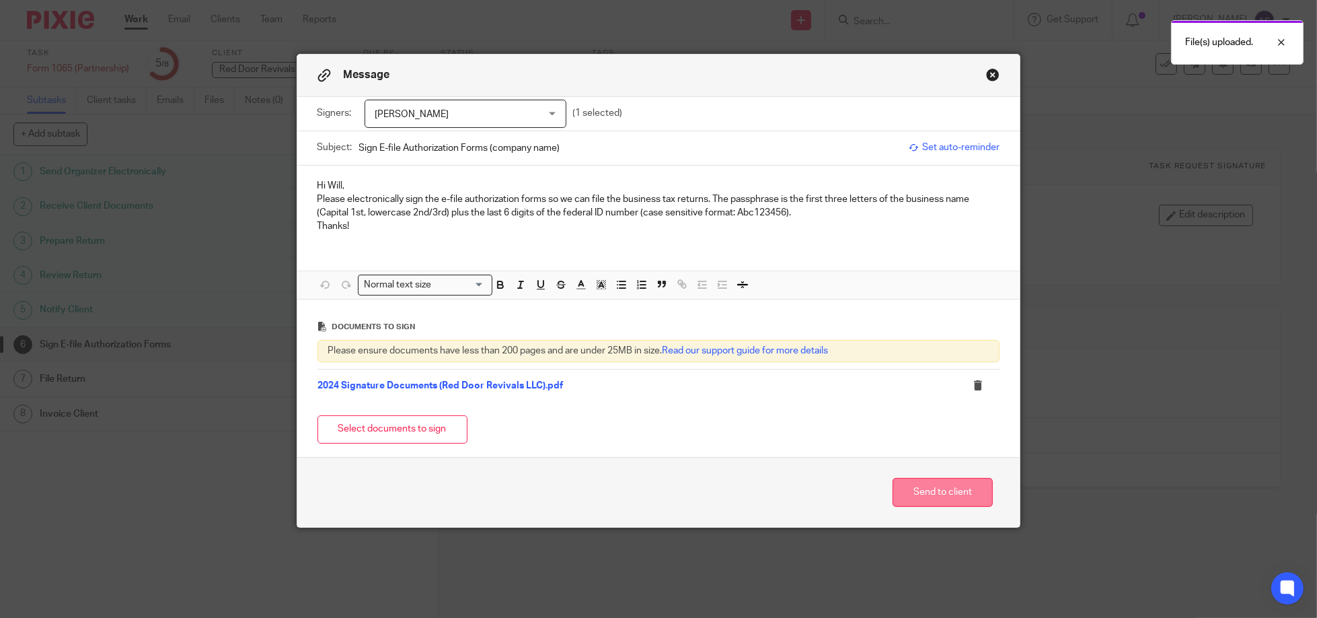
click at [945, 495] on button "Send to client" at bounding box center [943, 492] width 100 height 29
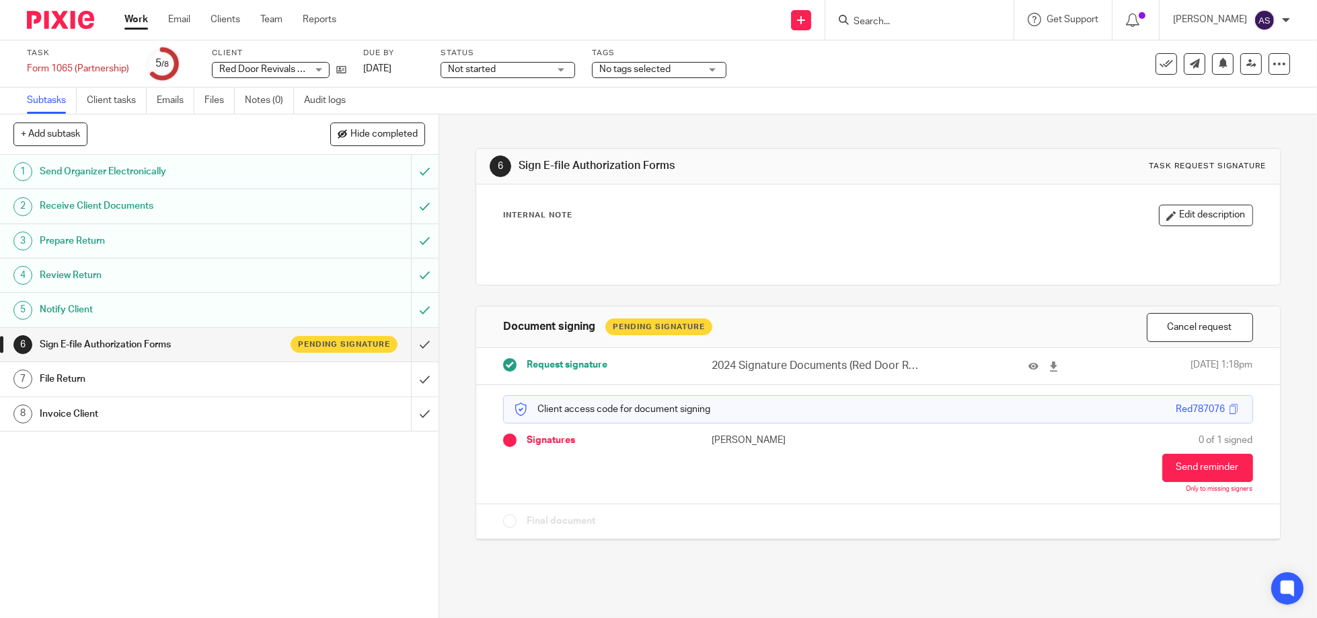
click at [881, 16] on input "Search" at bounding box center [913, 22] width 121 height 12
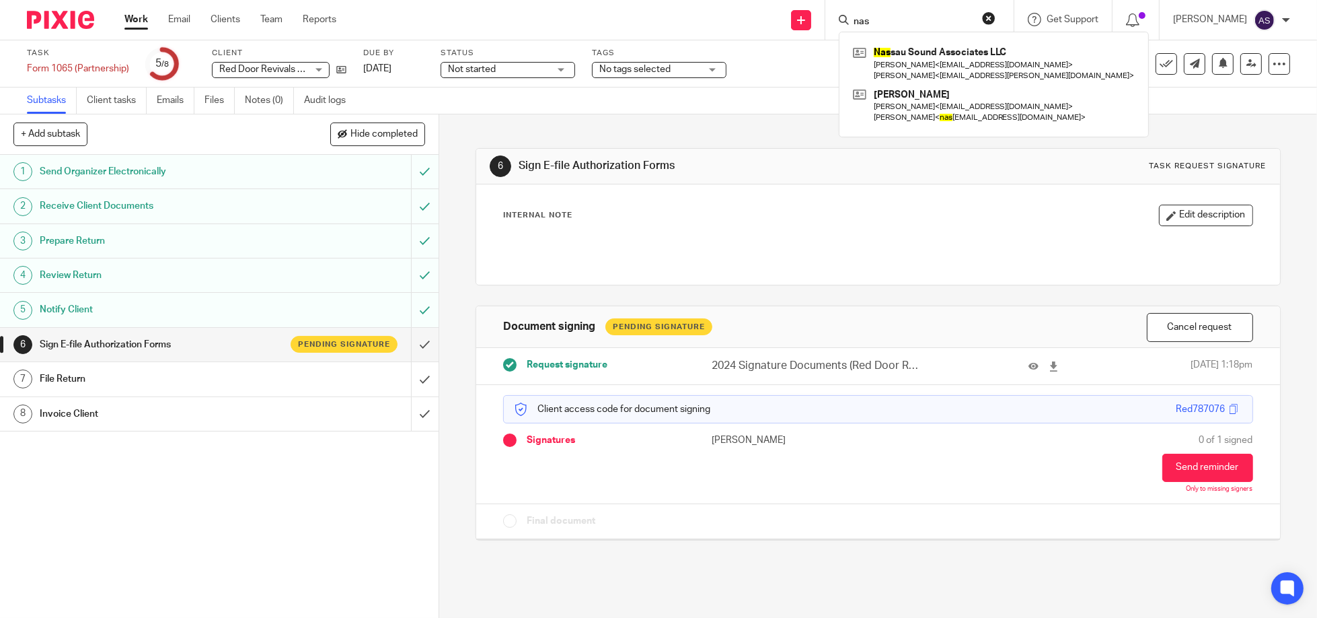
type input "nas"
